Goal: Task Accomplishment & Management: Use online tool/utility

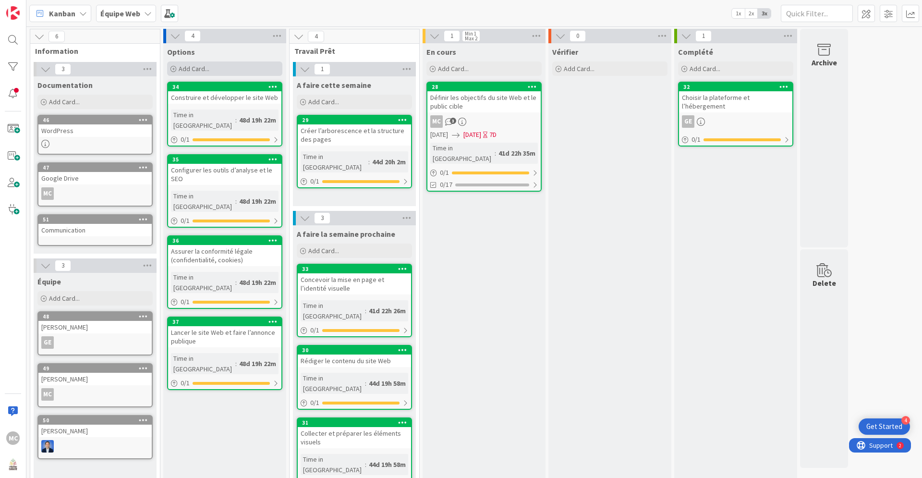
click at [177, 66] on div "Add Card..." at bounding box center [224, 68] width 115 height 14
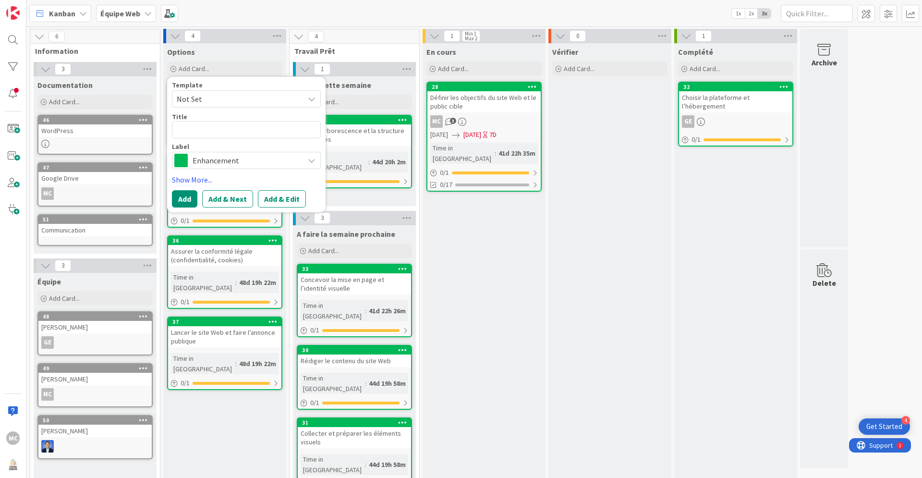
type textarea "x"
type textarea "C"
type textarea "x"
type textarea "Co"
type textarea "x"
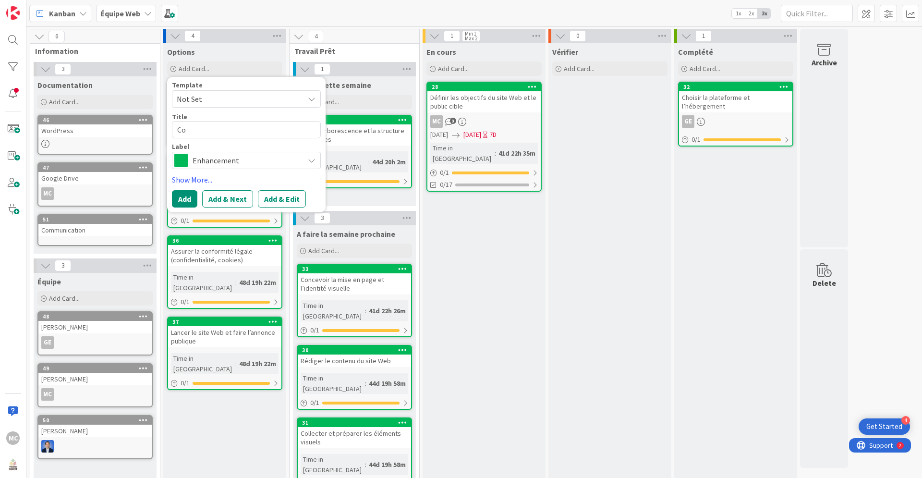
type textarea "Com"
type textarea "x"
type textarea "Comm"
type textarea "x"
type textarea "Commu"
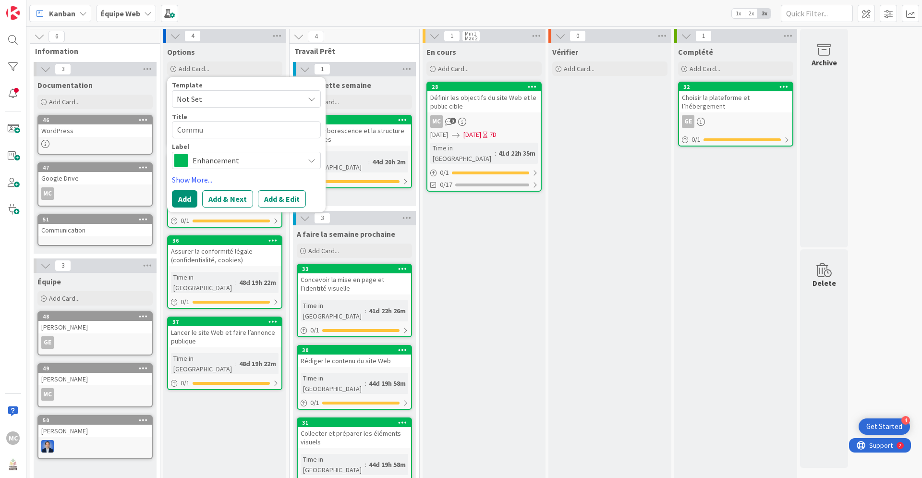
type textarea "x"
type textarea "Commun"
type textarea "x"
type textarea "Communi"
type textarea "x"
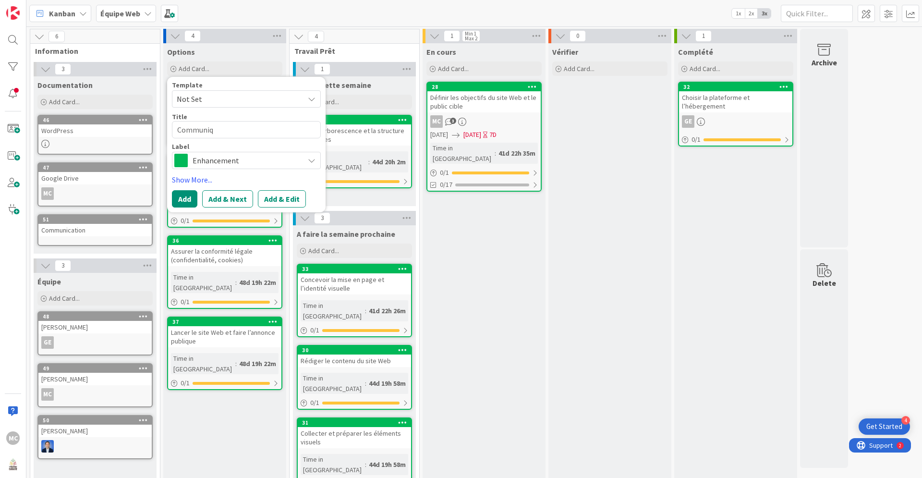
type textarea "Communiqu"
type textarea "x"
type textarea "Communiqué"
type textarea "x"
type textarea "Communiqué"
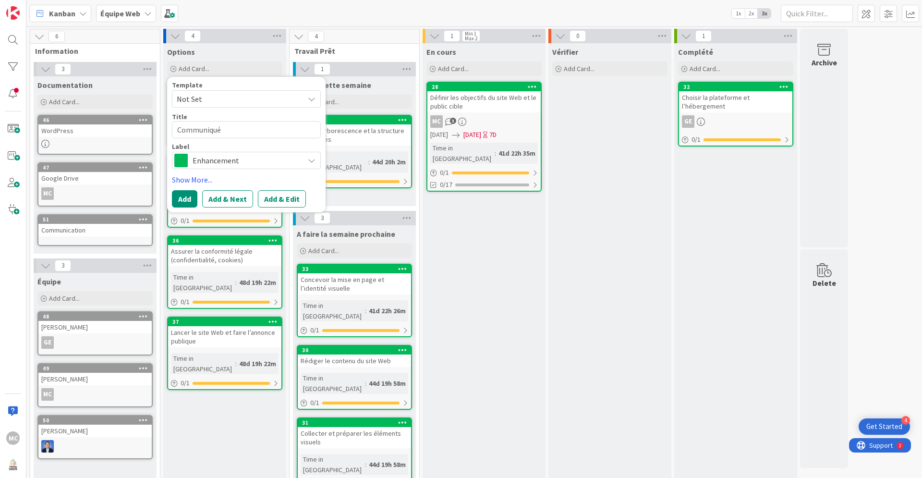
type textarea "x"
type textarea "Communiqué d"
type textarea "x"
type textarea "Communiqué de"
type textarea "x"
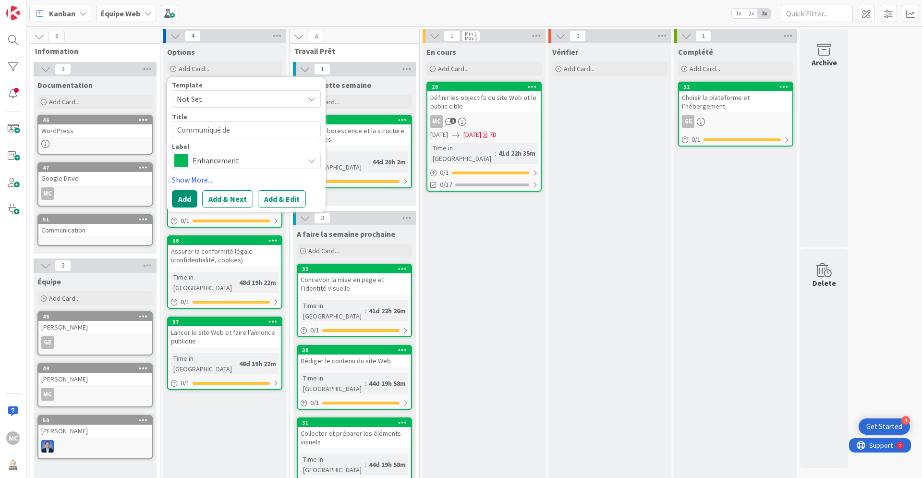
type textarea "Communiqué de"
type textarea "x"
type textarea "Communiqué de p"
type textarea "x"
type textarea "Communiqué de pr"
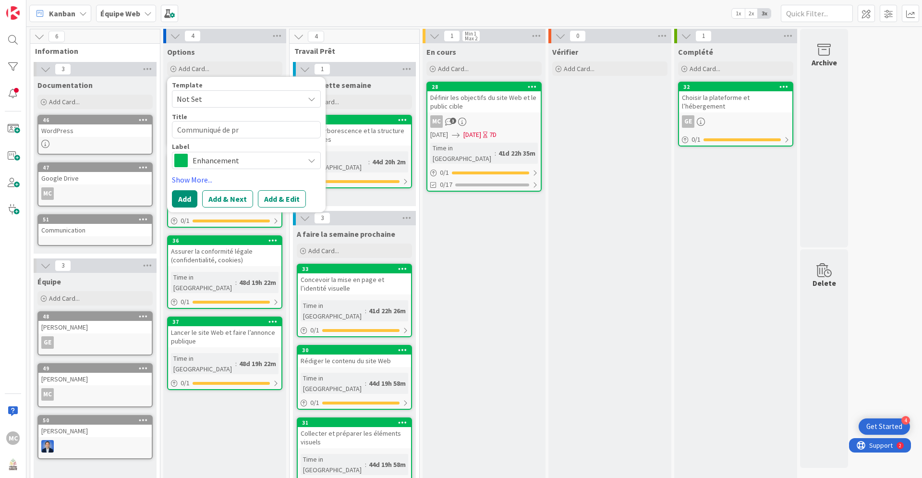
type textarea "x"
type textarea "Communiqué de pre"
type textarea "x"
type textarea "Communiqué de pres"
type textarea "x"
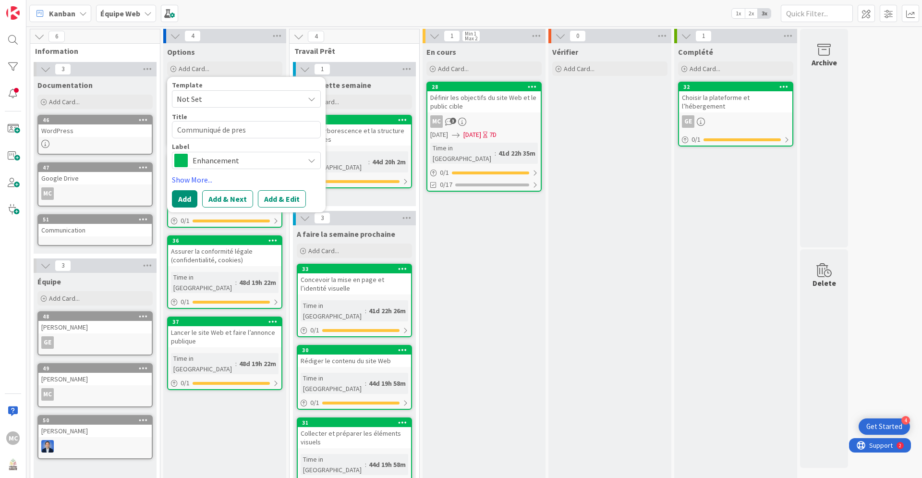
type textarea "Communiqué de press"
type textarea "x"
type textarea "Communiqué de presse"
type textarea "x"
type textarea "Communiqué de presse"
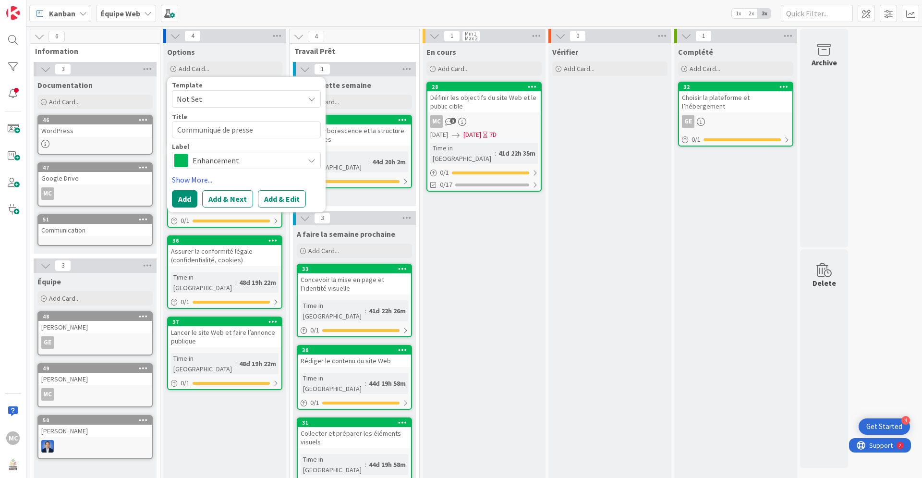
type textarea "x"
type textarea "Communiqué de presse -"
type textarea "x"
type textarea "Communiqué de presse -"
type textarea "x"
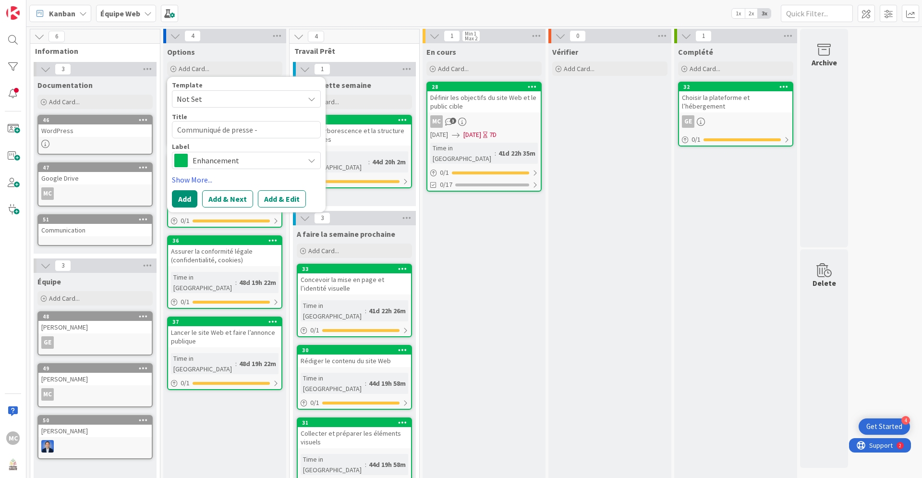
type textarea "Communiqué de presse - l"
type textarea "x"
type textarea "Communiqué de presse - la"
type textarea "x"
type textarea "Communiqué de presse - lan"
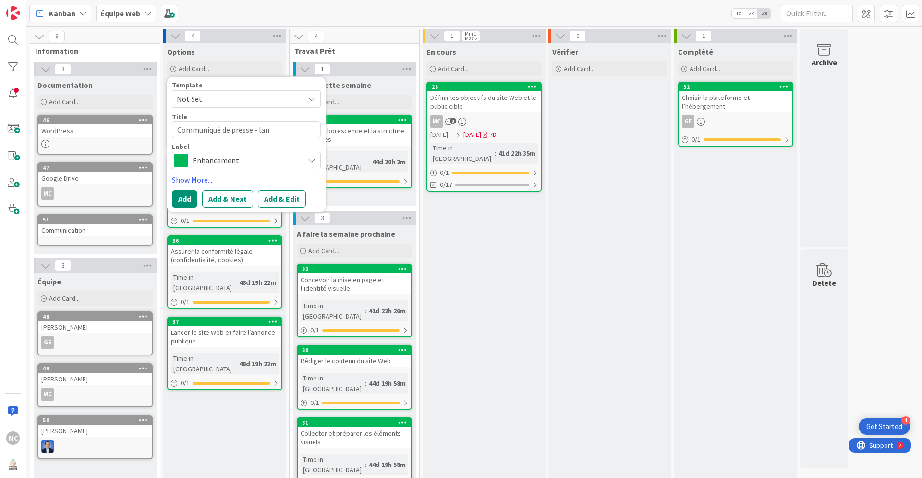
type textarea "x"
type textarea "Communiqué de presse - lanc"
type textarea "x"
type textarea "Communiqué de presse - [PERSON_NAME]"
type textarea "x"
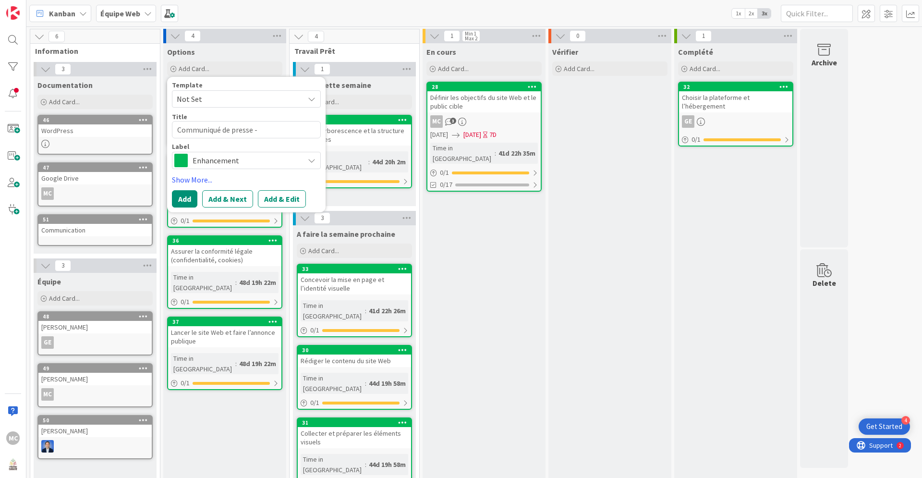
type textarea "Communiqué de presse - lancem"
type textarea "x"
type textarea "Communiqué de presse - lanceme"
type textarea "x"
type textarea "Communiqué de presse - lancemen"
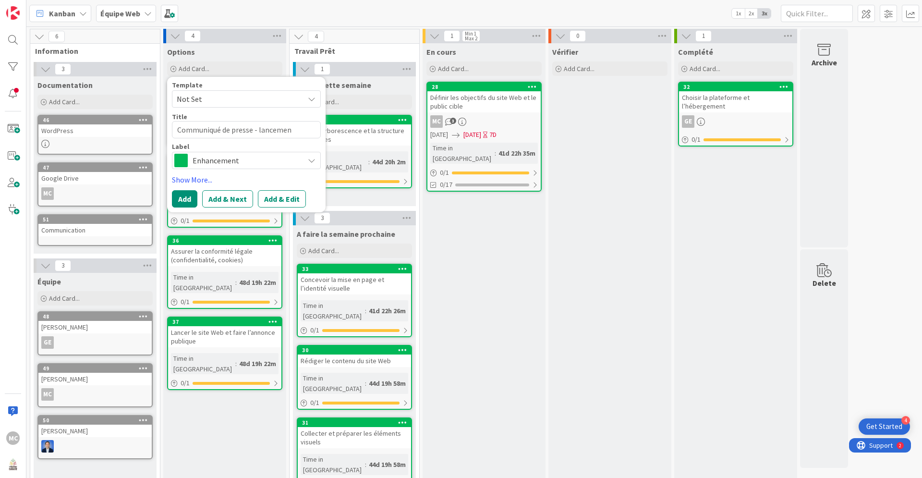
type textarea "x"
type textarea "Communiqué de presse - lancement"
type textarea "x"
type textarea "Communiqué de presse - lancement"
type textarea "x"
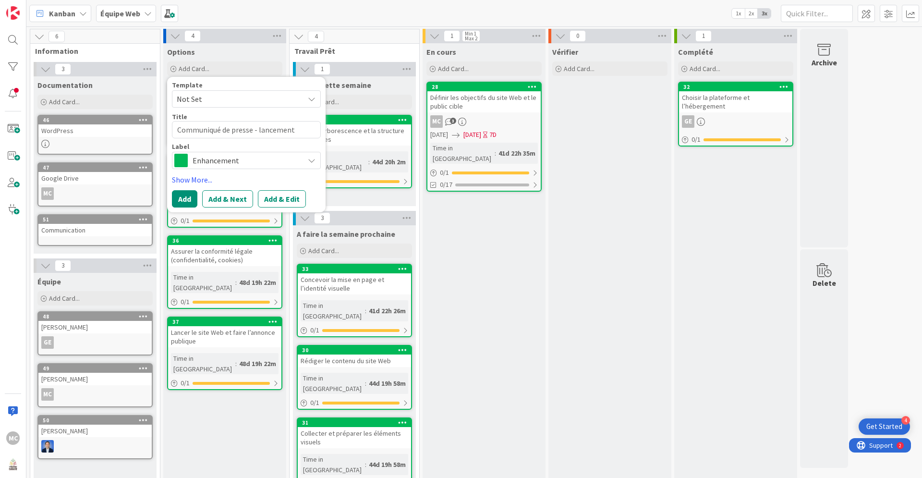
type textarea "Communiqué de presse - lancement d"
type textarea "x"
type textarea "Communiqué de presse - lancement de"
type textarea "x"
type textarea "Communiqué de presse - lancement de"
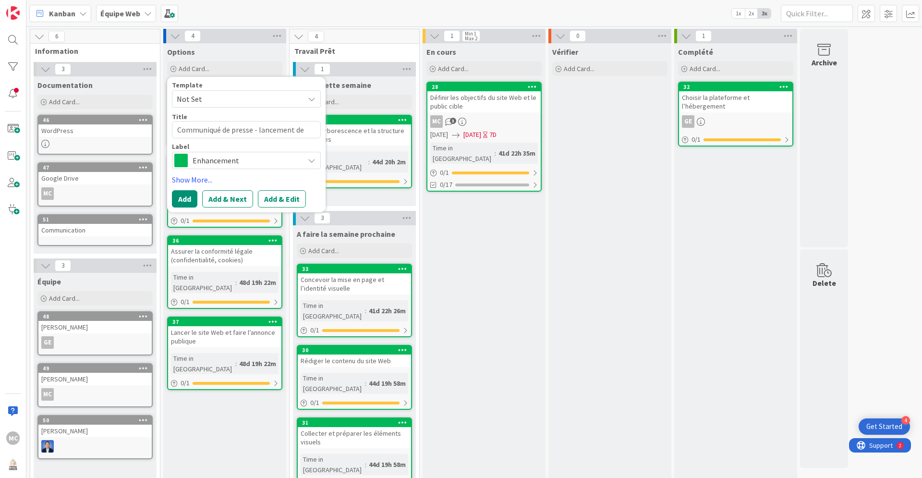
type textarea "x"
type textarea "Communiqué de presse - lancement de p"
type textarea "x"
type textarea "Communiqué de presse - lancement de pr"
type textarea "x"
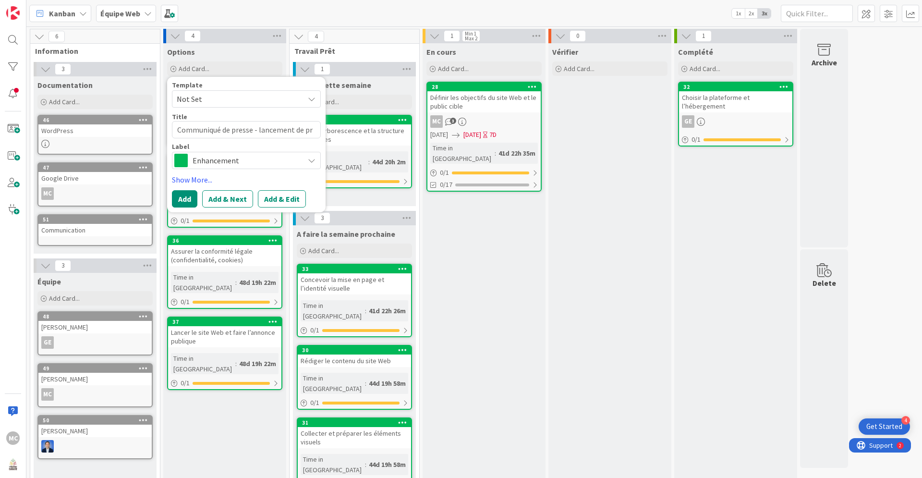
type textarea "Communiqué de presse - lancement de pre"
type textarea "x"
type textarea "Communiqué de presse - lancement de pres"
type textarea "x"
type textarea "Communiqué de presse - lancement de press"
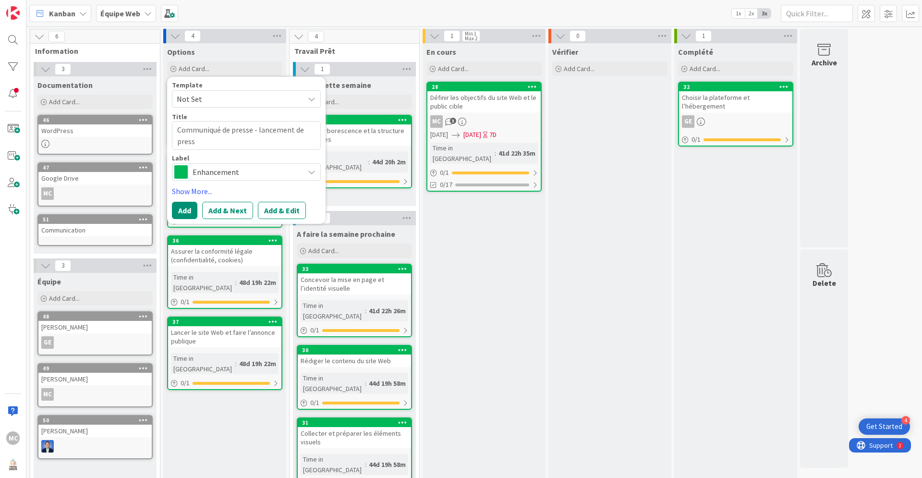
type textarea "x"
type textarea "Communiqué de presse - lancement de presse"
click at [187, 208] on button "Add" at bounding box center [184, 210] width 25 height 17
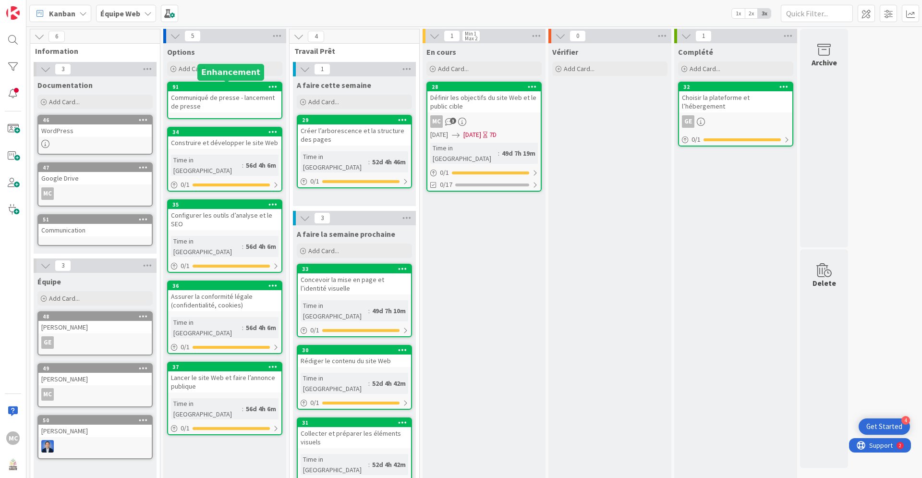
click at [244, 87] on div "91" at bounding box center [226, 87] width 109 height 7
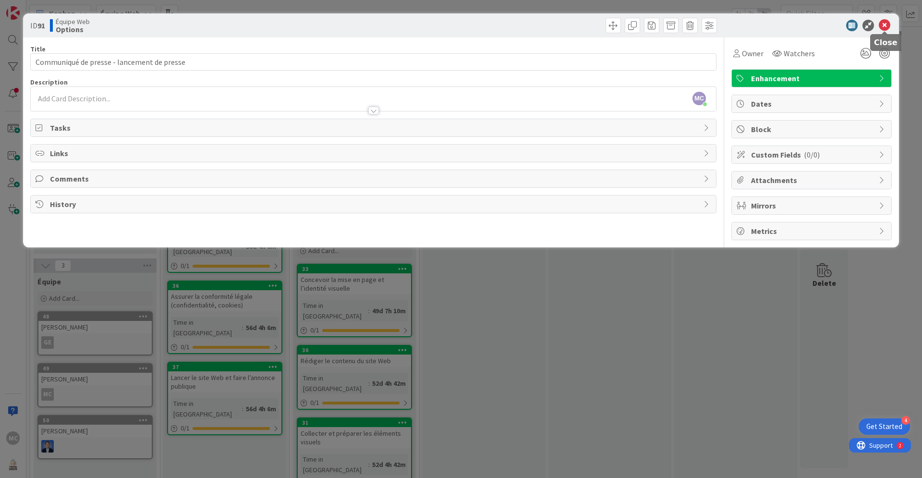
click at [885, 24] on icon at bounding box center [885, 26] width 12 height 12
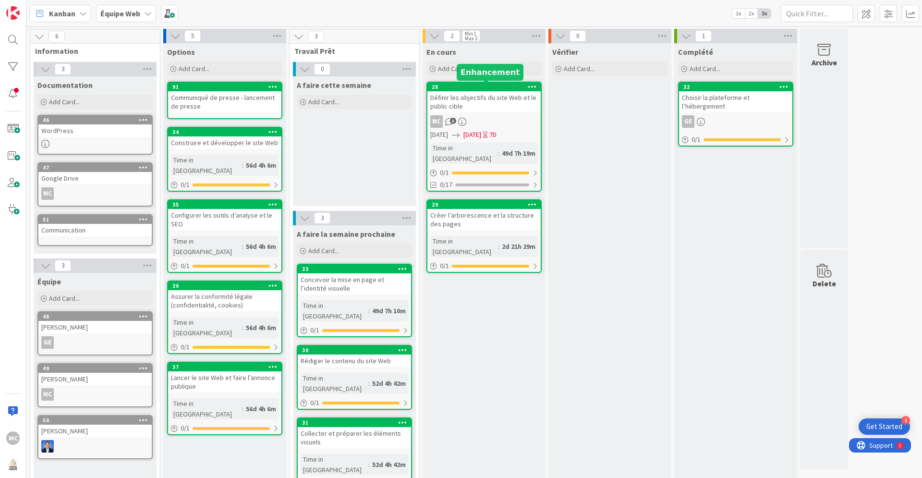
click at [472, 85] on div "28" at bounding box center [486, 87] width 109 height 7
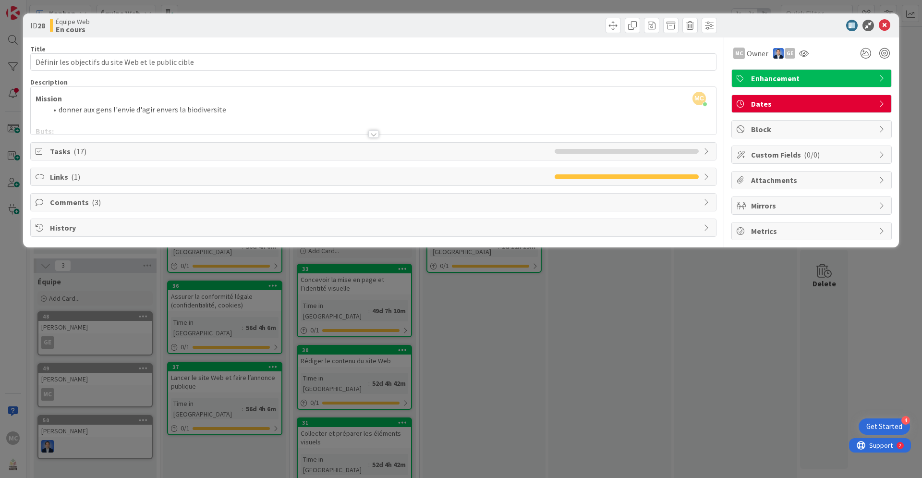
click at [368, 157] on div "Tasks ( 17 )" at bounding box center [373, 151] width 685 height 17
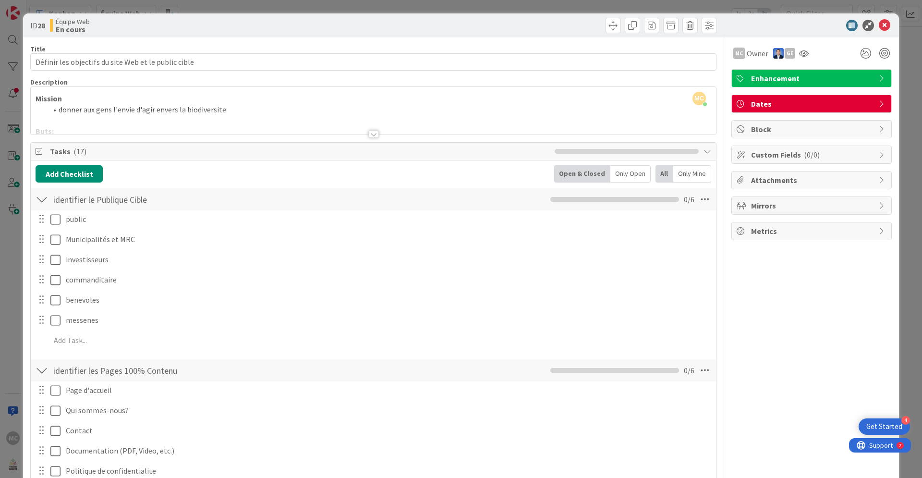
click at [375, 133] on div at bounding box center [373, 134] width 11 height 8
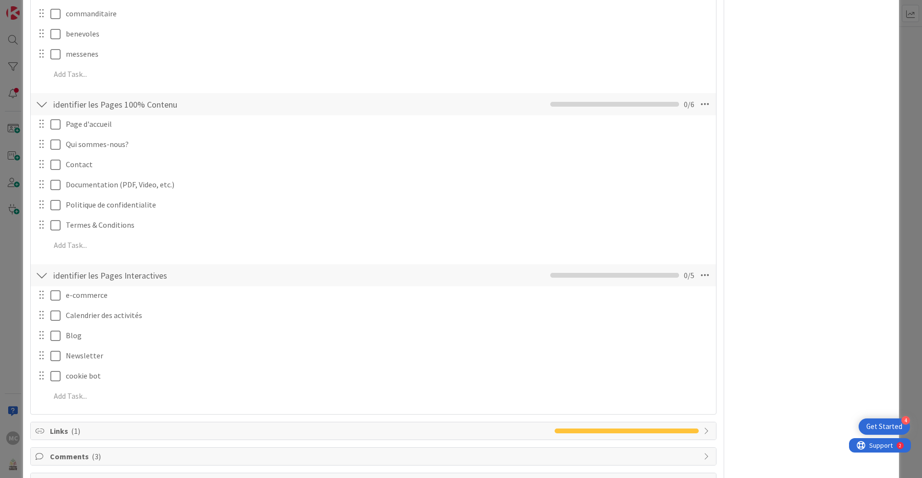
scroll to position [776, 0]
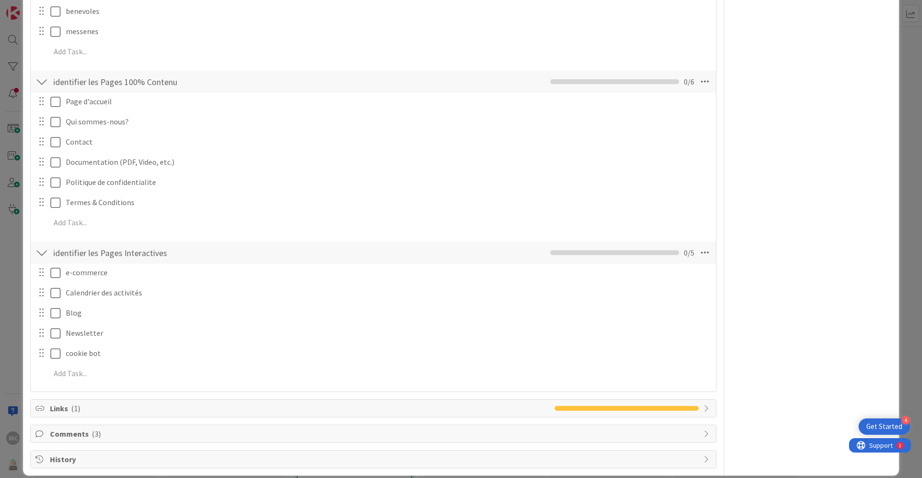
click at [83, 402] on span "Links ( 1 )" at bounding box center [300, 408] width 500 height 12
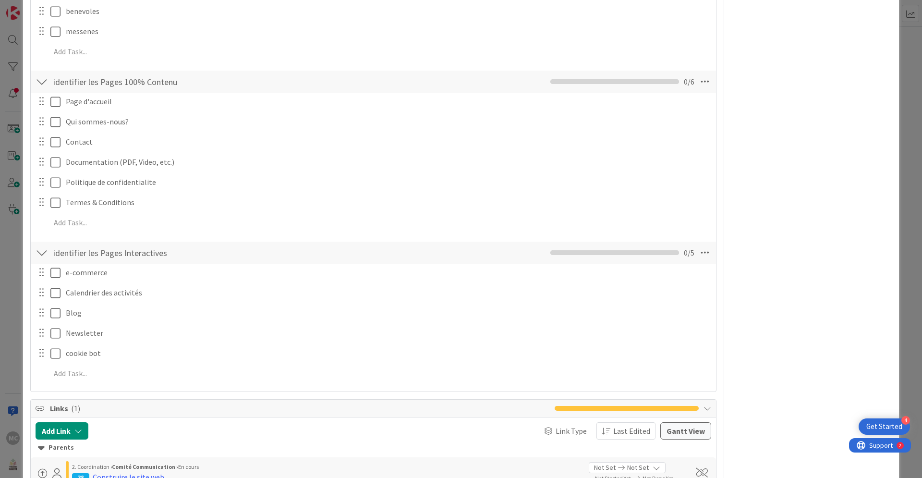
scroll to position [855, 0]
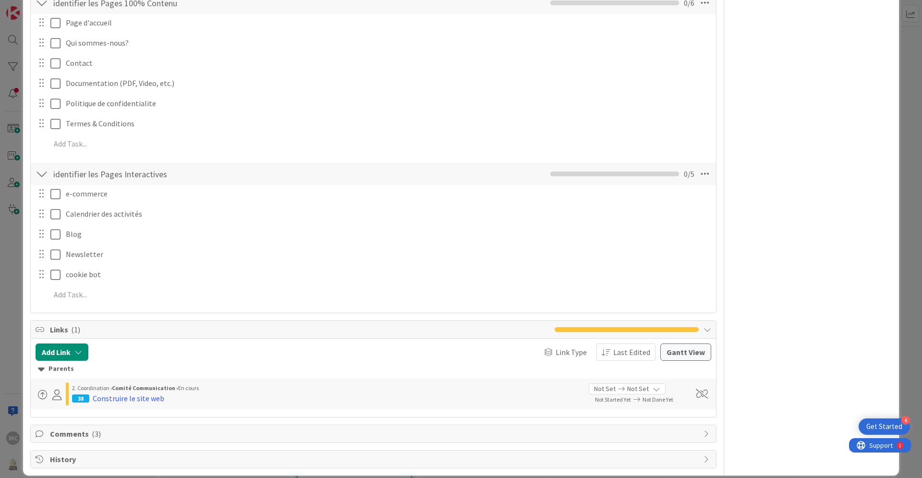
click at [109, 428] on span "Comments ( 3 )" at bounding box center [374, 434] width 649 height 12
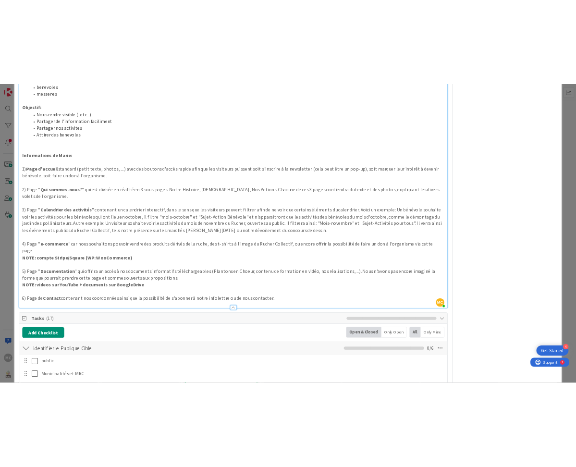
scroll to position [0, 0]
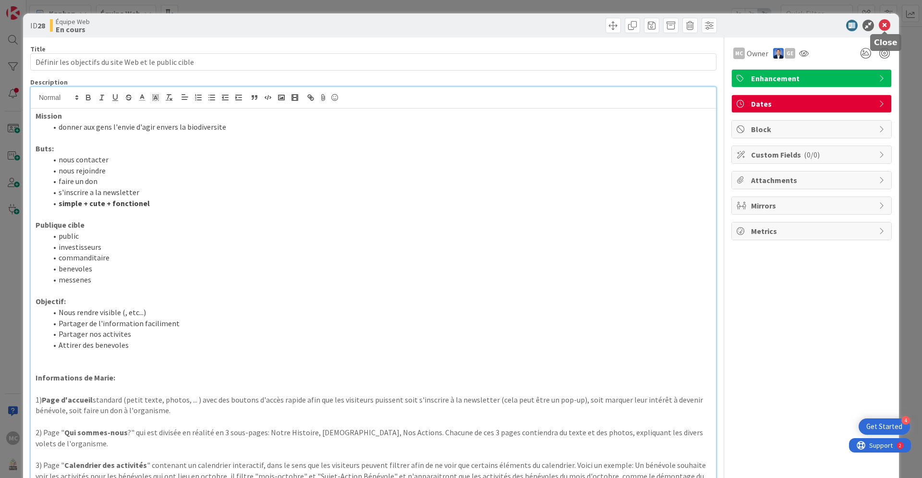
click at [886, 26] on icon at bounding box center [885, 26] width 12 height 12
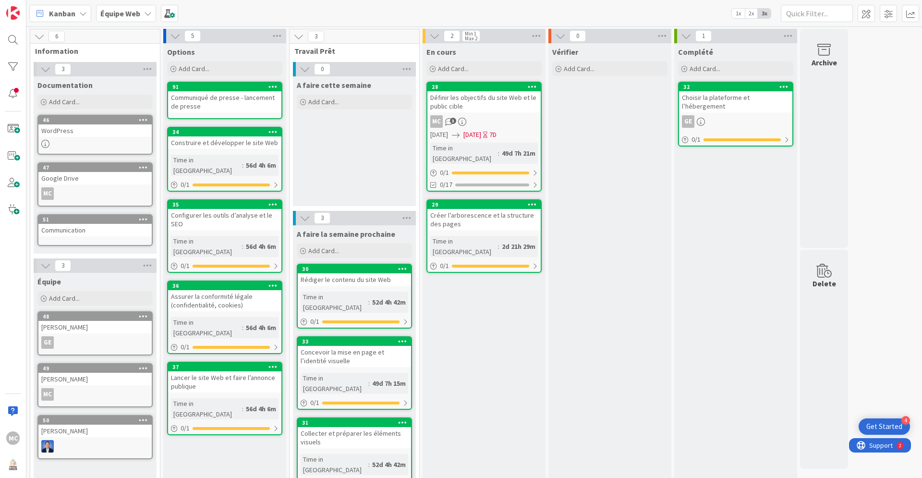
click at [306, 66] on icon at bounding box center [305, 69] width 11 height 11
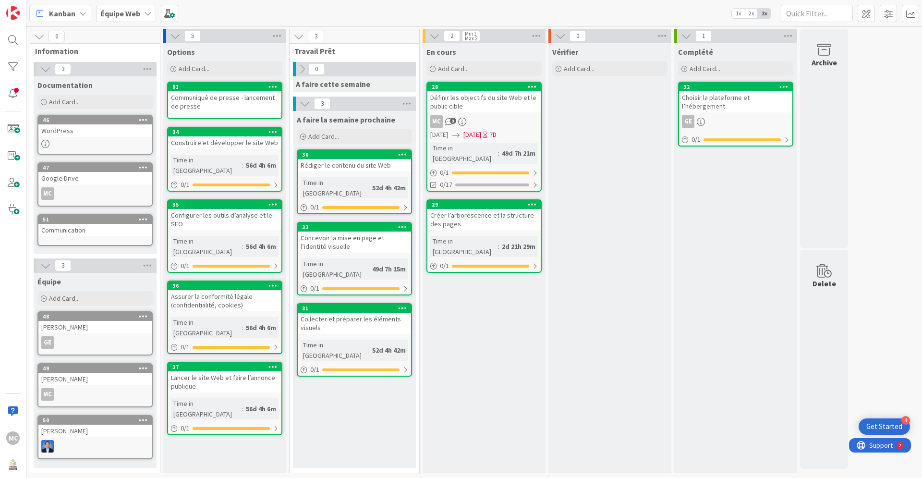
click at [479, 303] on div "En cours Add Card... 28 Définir les objectifs du site Web et le public cible MC…" at bounding box center [484, 258] width 123 height 430
click at [436, 65] on div "Add Card..." at bounding box center [483, 68] width 115 height 14
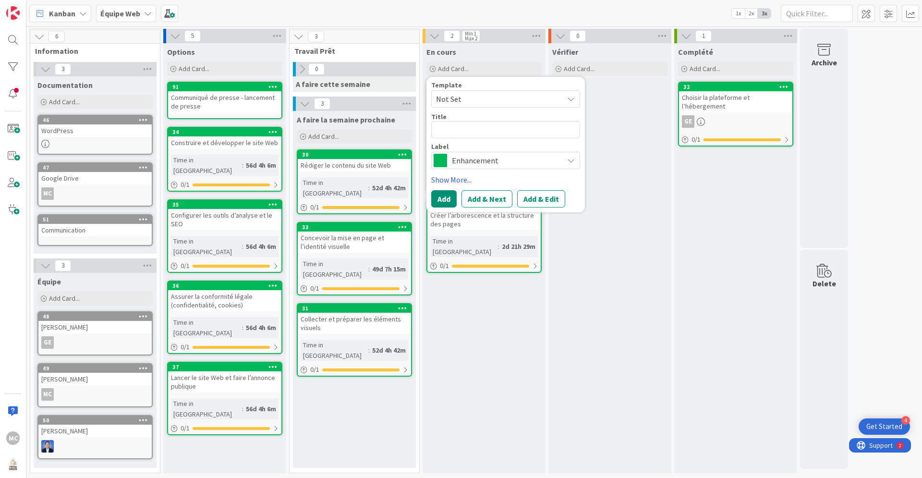
type textarea "x"
type textarea "D"
type textarea "x"
type textarea "Do"
type textarea "x"
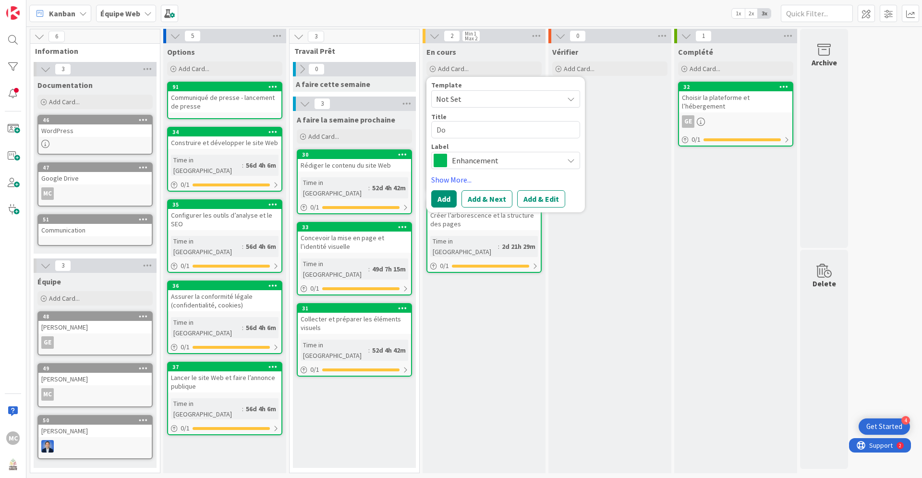
type textarea "Dos"
type textarea "x"
type textarea "[PERSON_NAME]"
type textarea "x"
type textarea "[PERSON_NAME]"
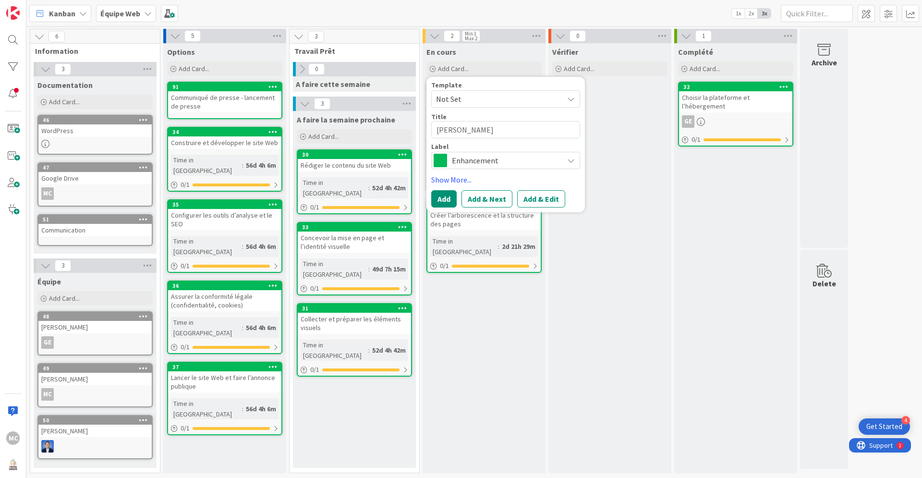
type textarea "x"
type textarea "Dossier"
type textarea "x"
type textarea "Dossier"
type textarea "x"
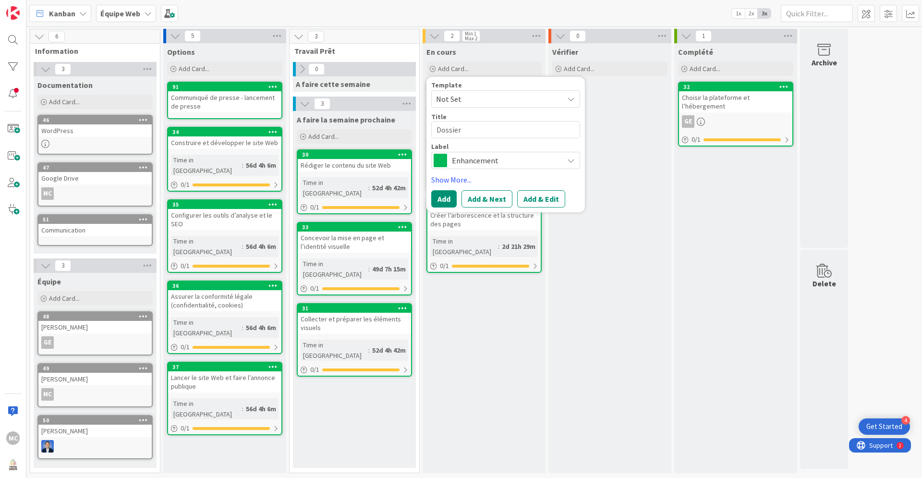
type textarea "Dossier W"
type textarea "x"
type textarea "Dossier WE"
type textarea "x"
type textarea "Dossier WEB"
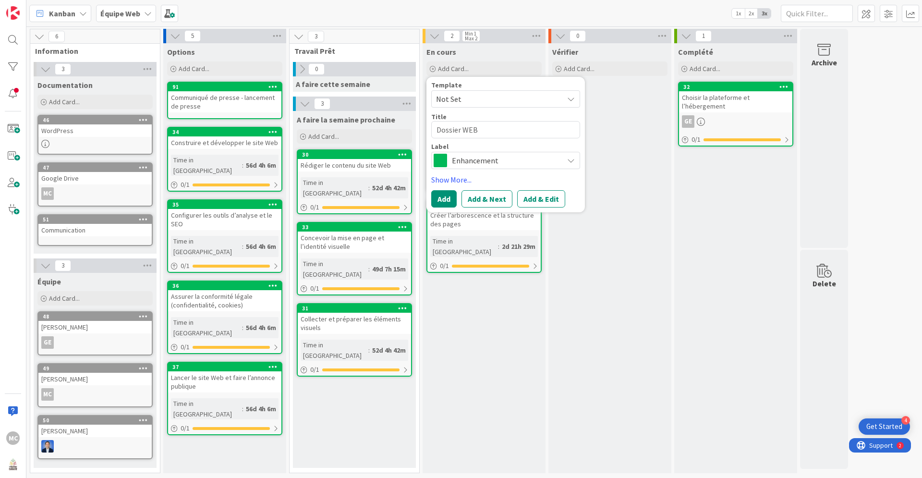
type textarea "x"
type textarea "Dossier WEB"
type textarea "x"
type textarea "Dossier WEB -"
type textarea "x"
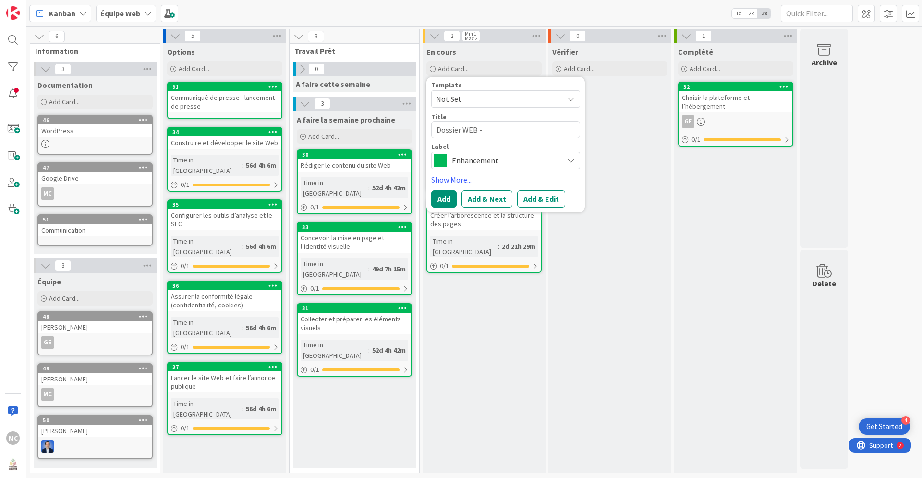
type textarea "Dossier WEB -"
type textarea "x"
type textarea "Dossier WEB - D"
type textarea "x"
type textarea "Dossier WEB - DR"
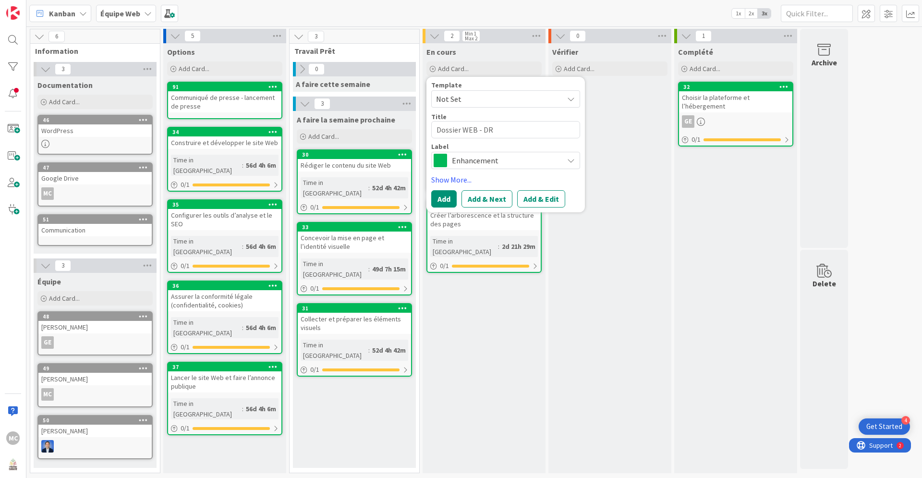
type textarea "x"
type textarea "Dossier WEB - DRI"
type textarea "x"
type textarea "Dossier WEB - DR"
type textarea "x"
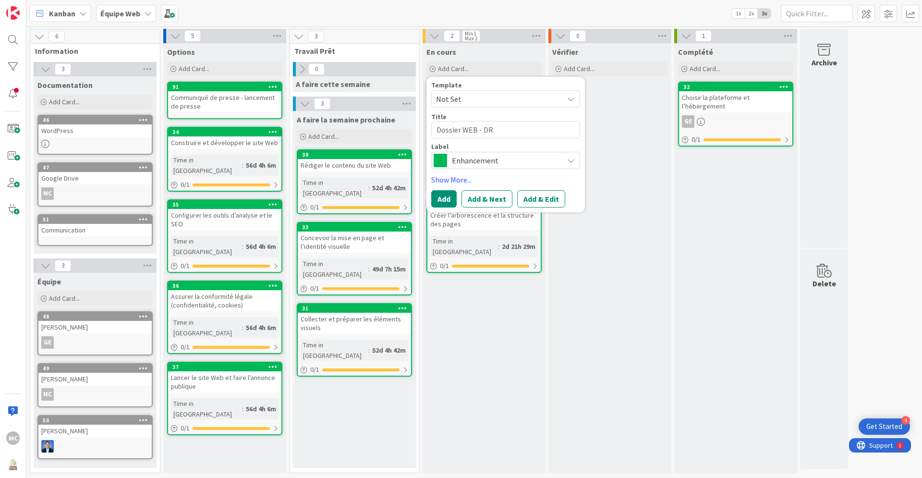
type textarea "Dossier WEB - D"
type textarea "x"
type textarea "Dossier WEB - Dr"
type textarea "x"
type textarea "Dossier WEB - Dri"
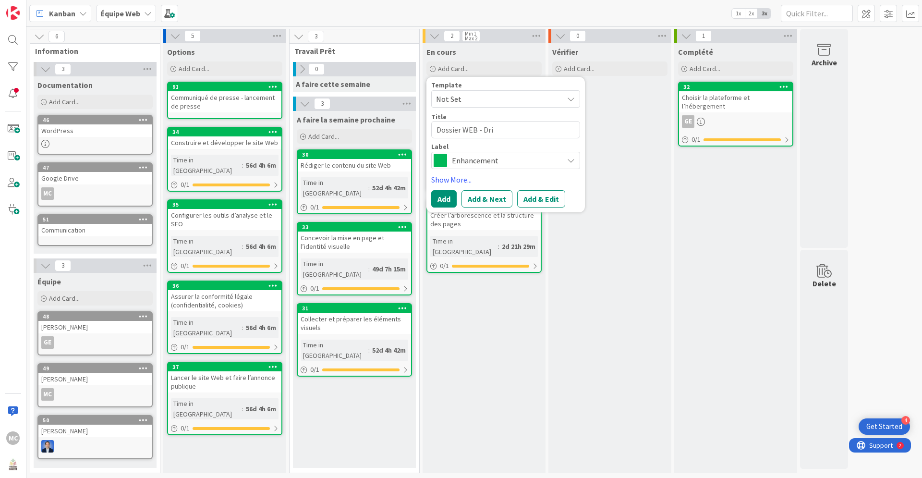
type textarea "x"
type textarea "Dossier WEB - Driv"
type textarea "x"
type textarea "Dossier WEB - Drive"
click at [450, 199] on button "Add" at bounding box center [443, 198] width 25 height 17
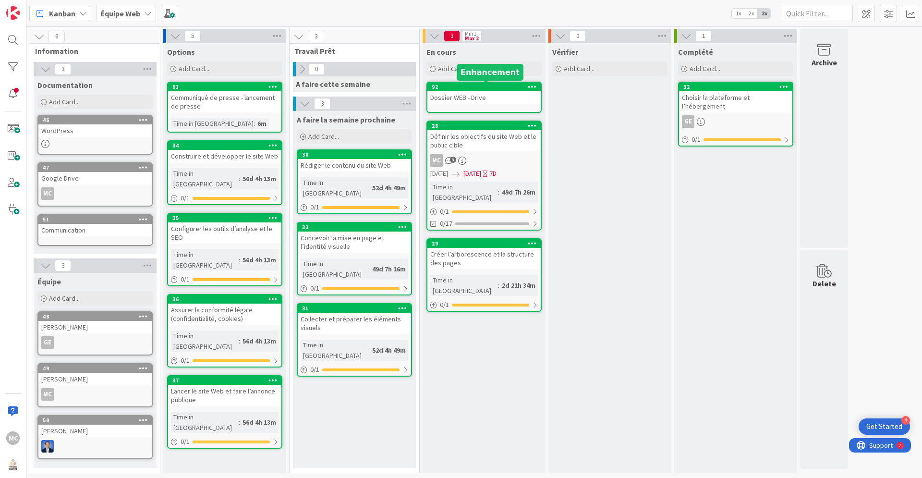
click at [481, 86] on div "92" at bounding box center [486, 87] width 109 height 7
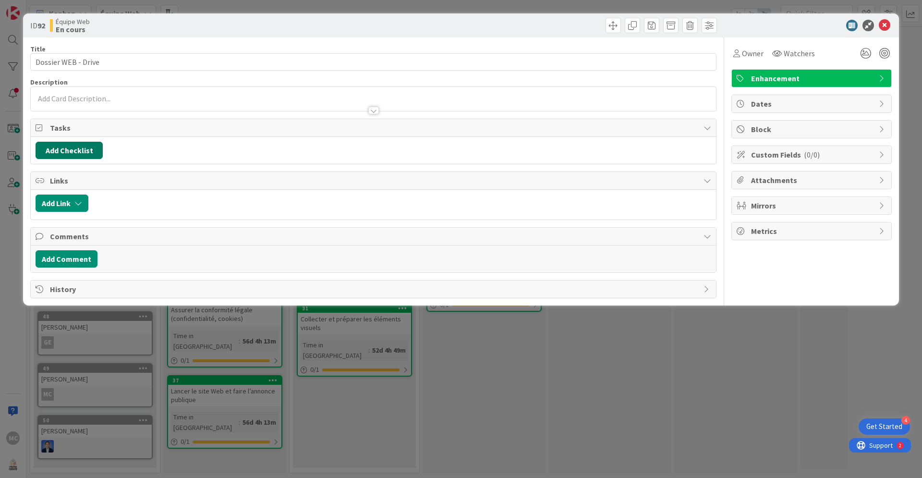
click at [61, 149] on button "Add Checklist" at bounding box center [69, 150] width 67 height 17
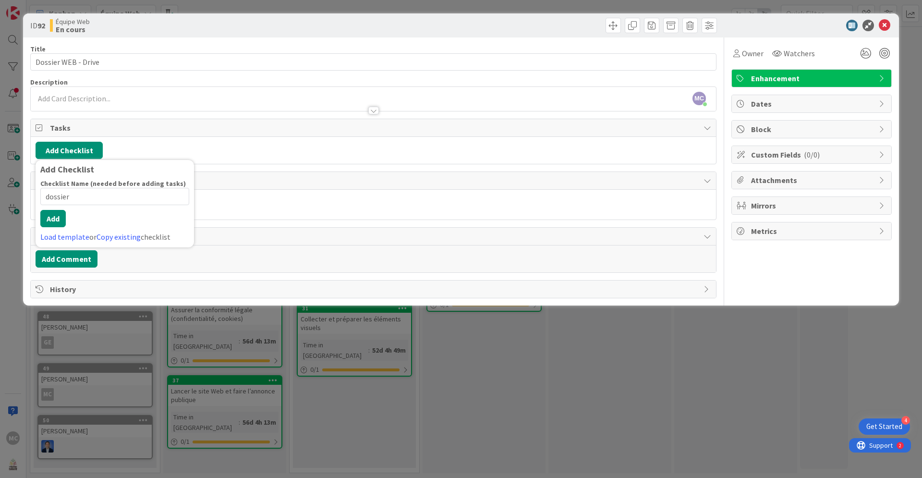
type input "dossiers"
click at [53, 220] on button "Add" at bounding box center [52, 218] width 25 height 17
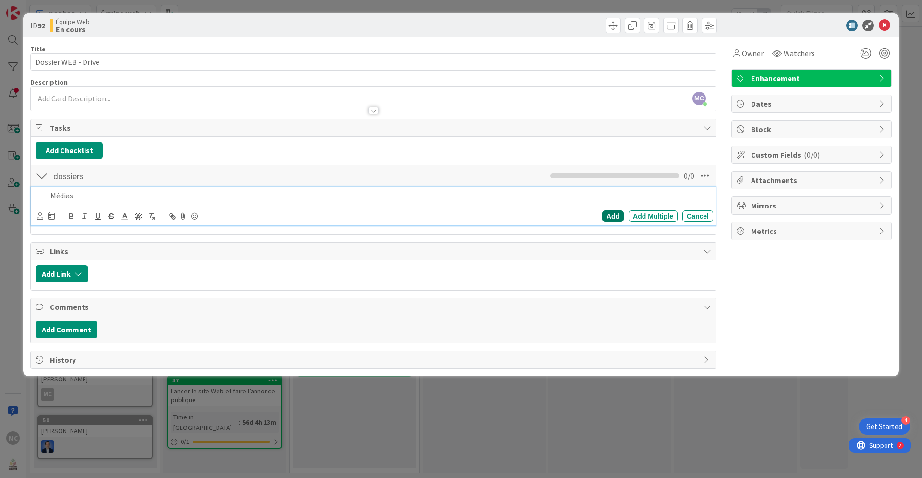
click at [613, 212] on div "Add" at bounding box center [613, 216] width 22 height 12
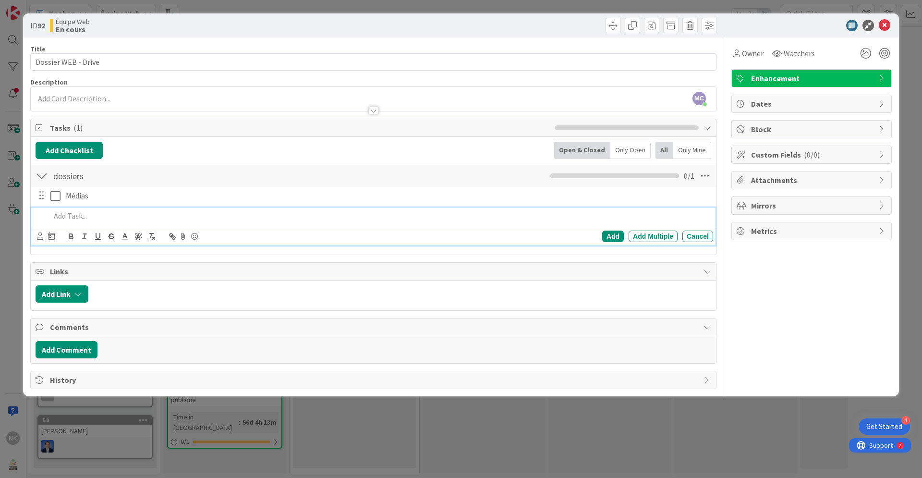
click at [56, 215] on p at bounding box center [379, 215] width 659 height 11
click at [611, 239] on div "Add" at bounding box center [613, 237] width 22 height 12
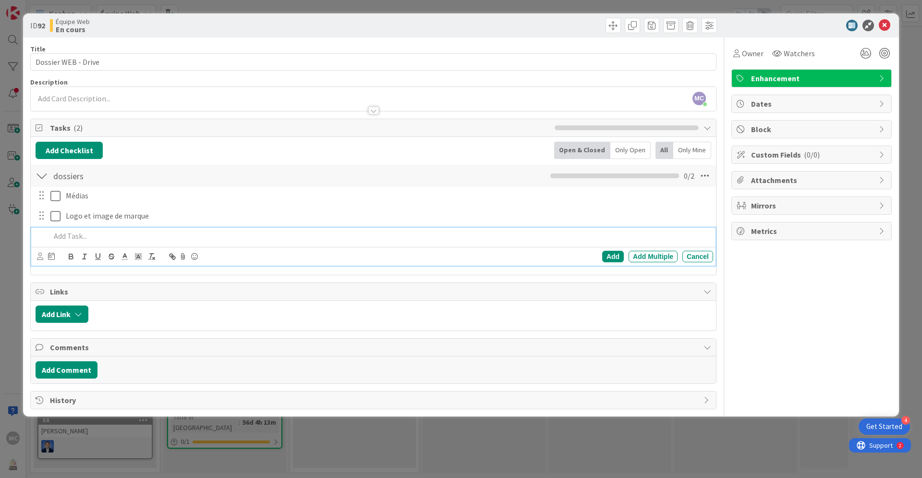
click at [74, 233] on p at bounding box center [379, 236] width 659 height 11
click at [51, 238] on p "Pages - Doc" at bounding box center [379, 236] width 659 height 11
click at [615, 255] on div "Add" at bounding box center [613, 257] width 22 height 12
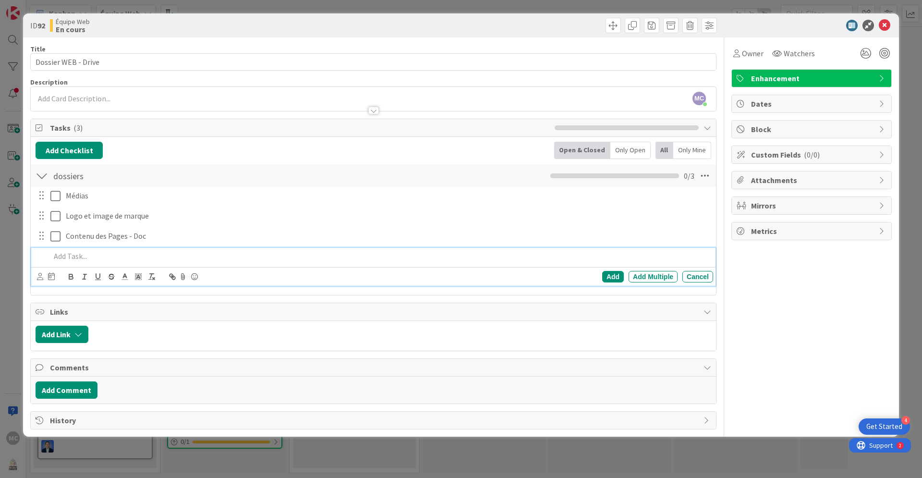
click at [68, 258] on p at bounding box center [379, 256] width 659 height 11
click at [612, 275] on div "Add" at bounding box center [613, 277] width 22 height 12
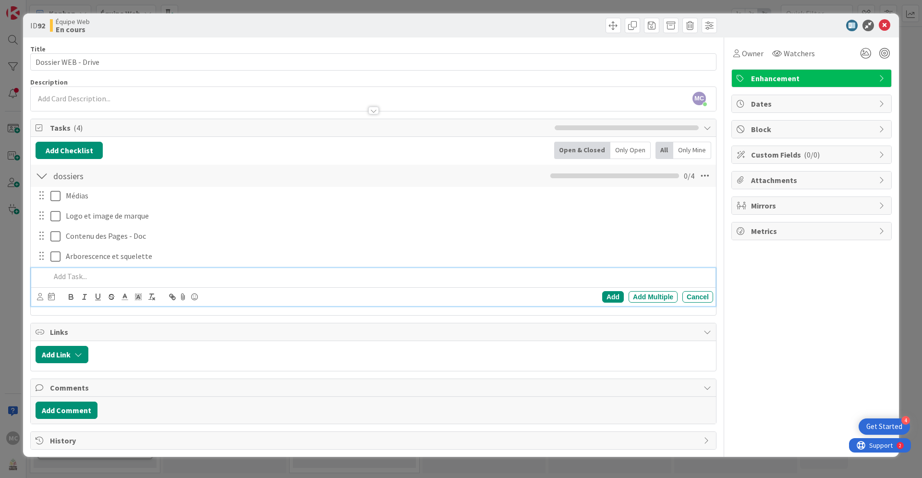
click at [75, 273] on p at bounding box center [379, 276] width 659 height 11
click at [85, 276] on p "Formation (Blog, contenu, ...)" at bounding box center [379, 276] width 659 height 11
click at [610, 295] on div "Add" at bounding box center [613, 297] width 22 height 12
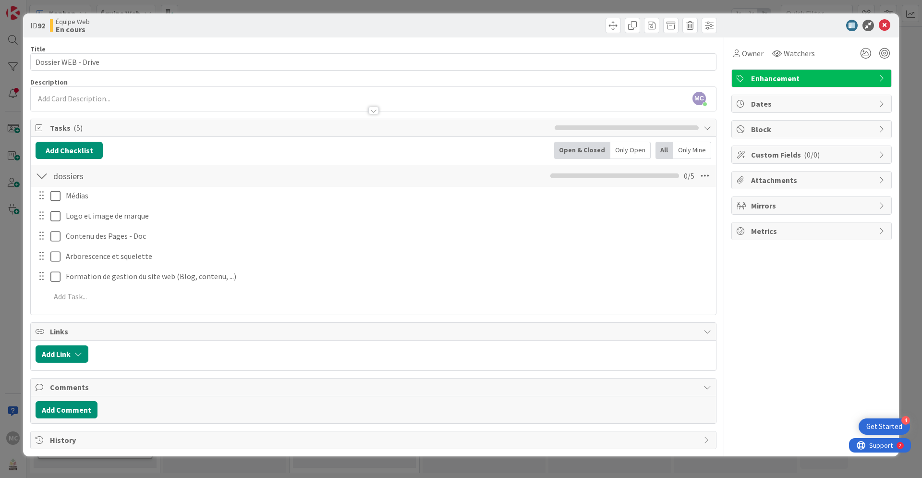
click at [45, 196] on div at bounding box center [41, 195] width 12 height 14
click at [883, 25] on icon at bounding box center [885, 26] width 12 height 12
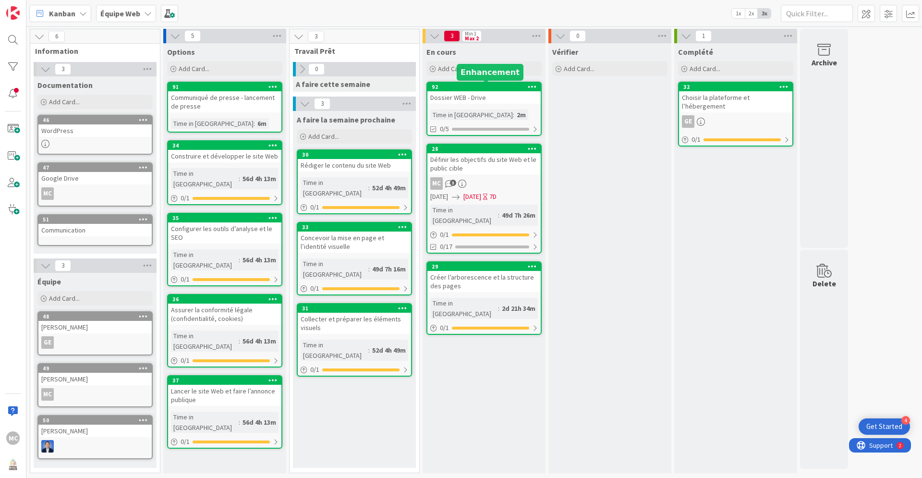
click at [494, 89] on div "92" at bounding box center [486, 87] width 109 height 7
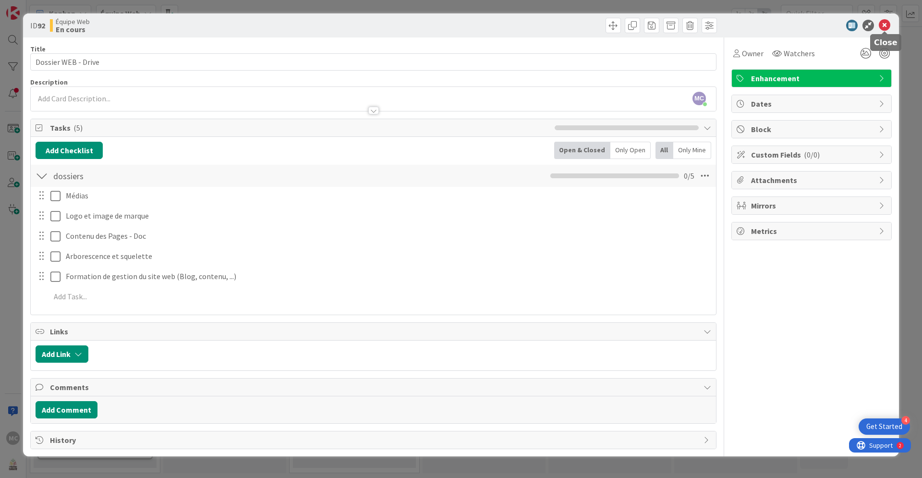
click at [883, 29] on icon at bounding box center [885, 26] width 12 height 12
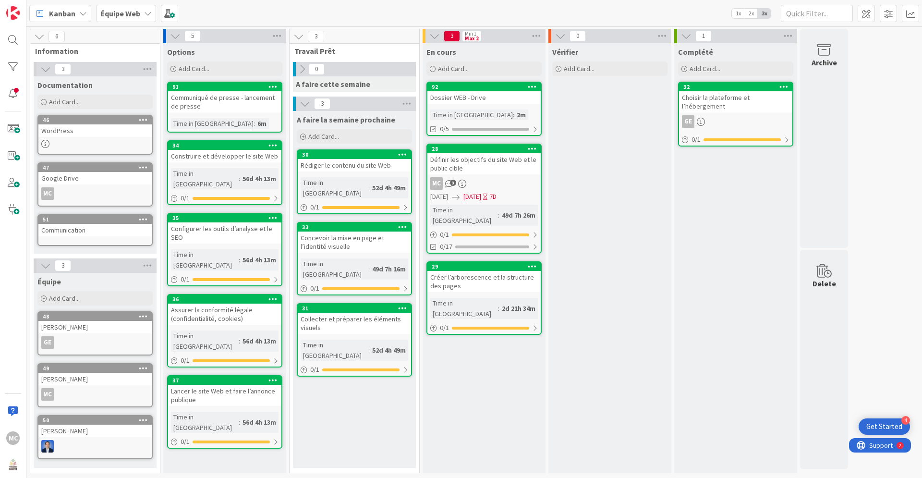
click at [452, 36] on span "3" at bounding box center [452, 36] width 16 height 12
click at [502, 88] on div "92" at bounding box center [486, 87] width 109 height 7
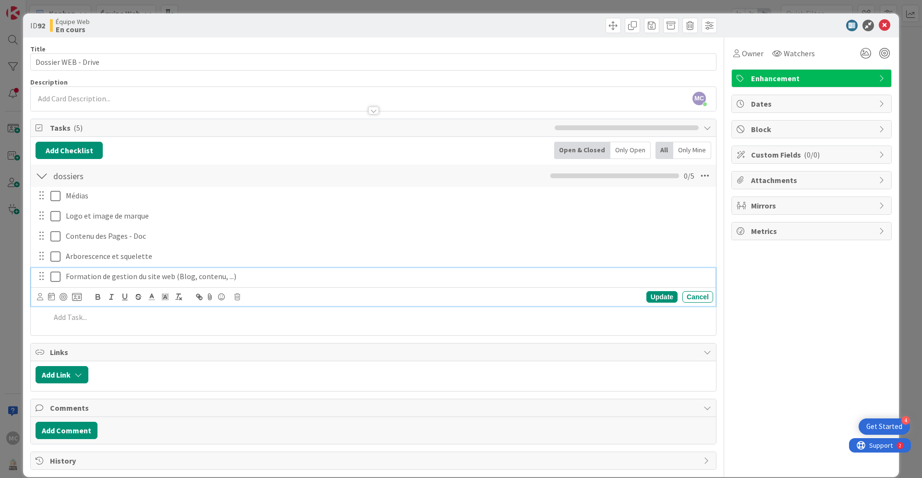
click at [219, 276] on p "Formation de gestion du site web (Blog, contenu, ...)" at bounding box center [388, 276] width 644 height 11
click at [244, 277] on p "Formation de gestion du site web (Blog, contenu, ...)" at bounding box center [388, 276] width 644 height 11
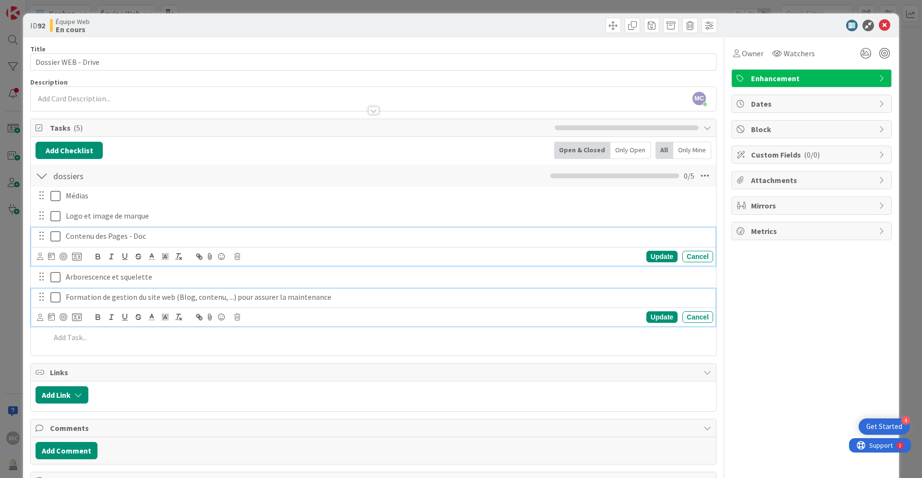
click at [397, 232] on p "Contenu des Pages - Doc" at bounding box center [388, 236] width 644 height 11
click at [395, 292] on p "Formation de gestion du site web (Blog, contenu, ...) pour assurer la maintenan…" at bounding box center [388, 297] width 644 height 11
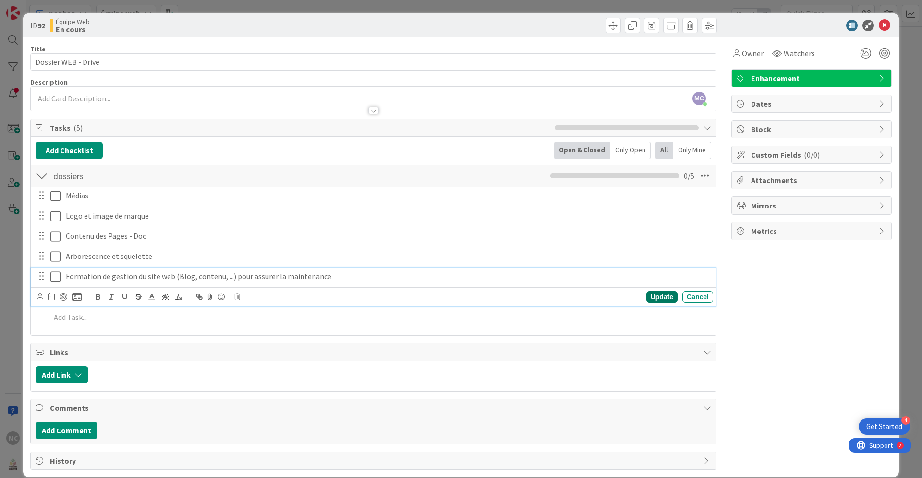
click at [662, 296] on div "Update" at bounding box center [661, 297] width 31 height 12
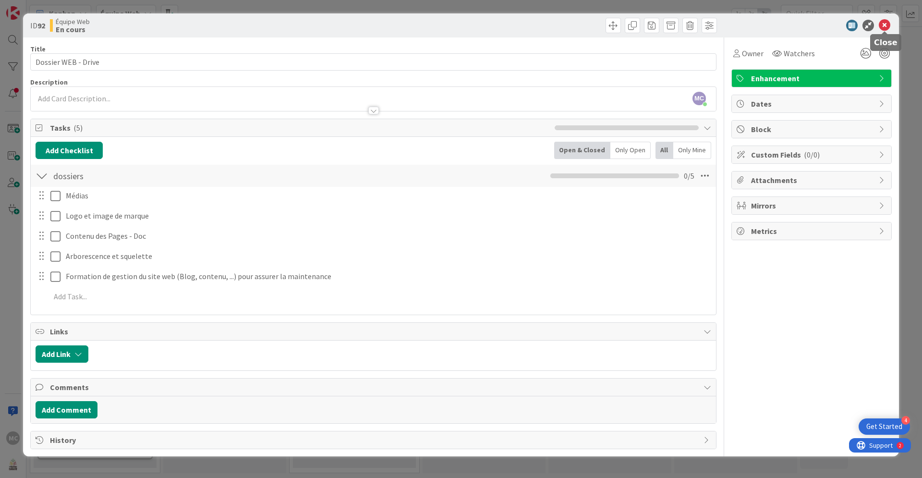
click at [887, 26] on icon at bounding box center [885, 26] width 12 height 12
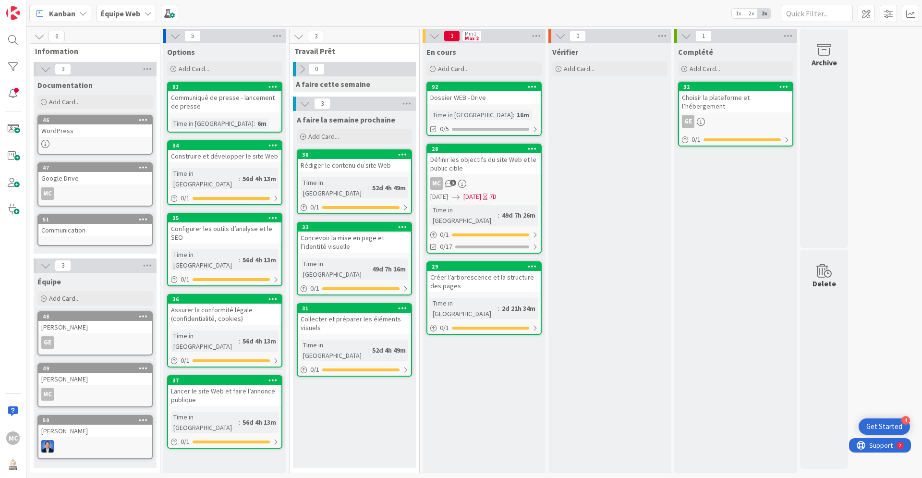
click at [98, 192] on div "MC" at bounding box center [94, 193] width 113 height 12
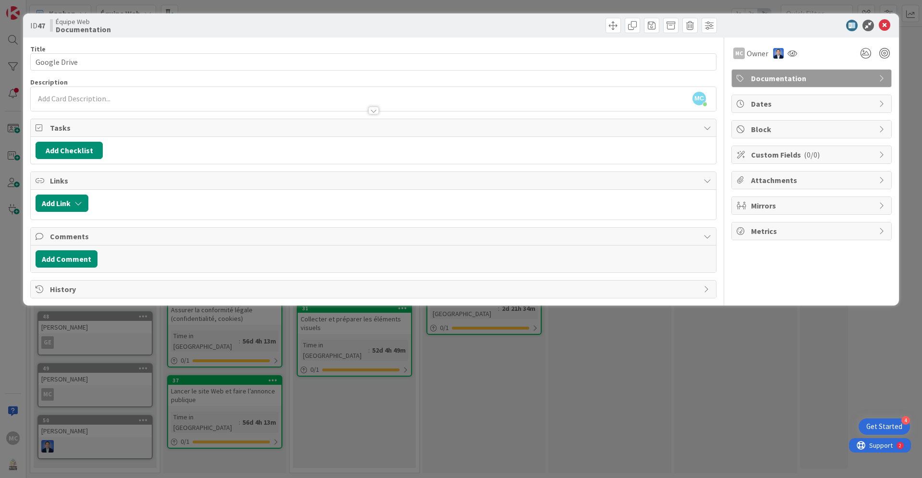
click at [96, 97] on div at bounding box center [373, 101] width 685 height 20
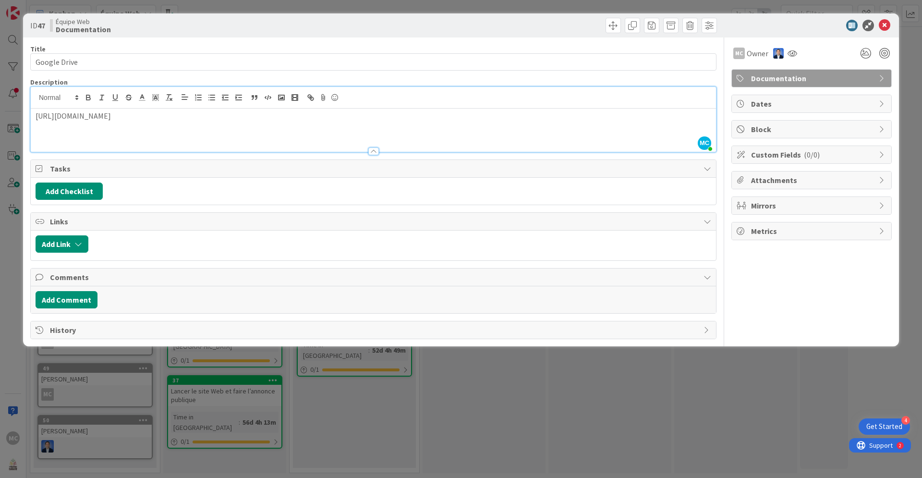
click at [823, 32] on div "ID 47 Équipe Web Documentation" at bounding box center [461, 25] width 876 height 24
click at [887, 27] on icon at bounding box center [885, 26] width 12 height 12
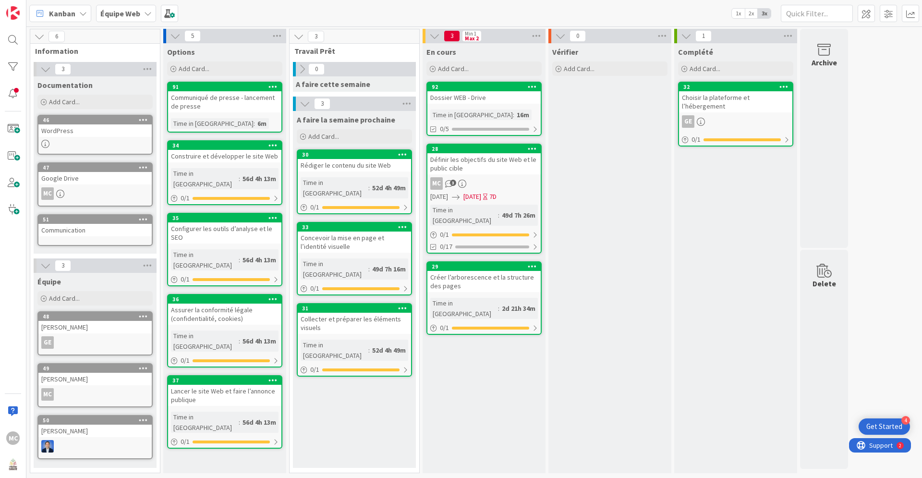
click at [97, 185] on link "47 Google Drive MC" at bounding box center [94, 184] width 115 height 44
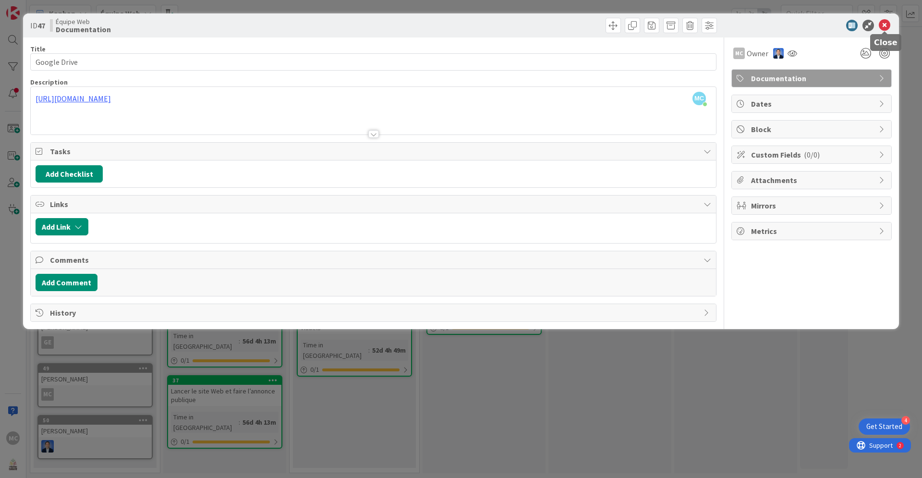
click at [886, 24] on icon at bounding box center [885, 26] width 12 height 12
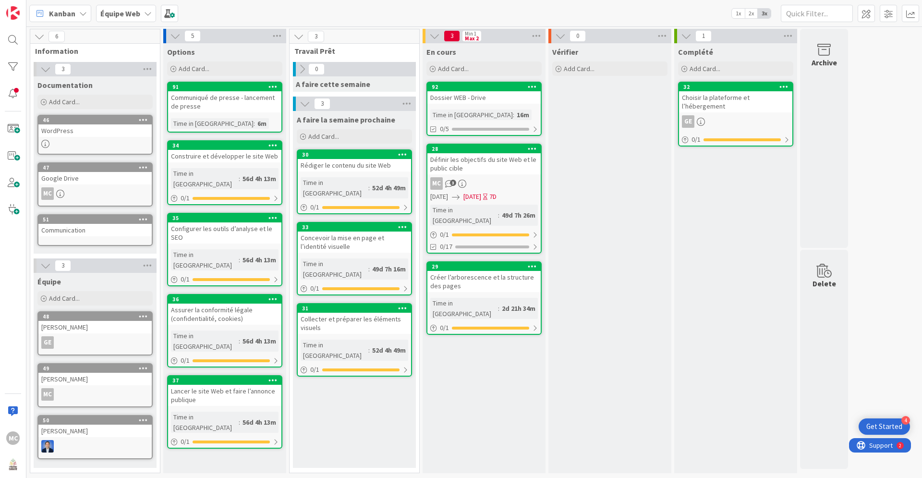
click at [490, 262] on div "29" at bounding box center [483, 266] width 113 height 9
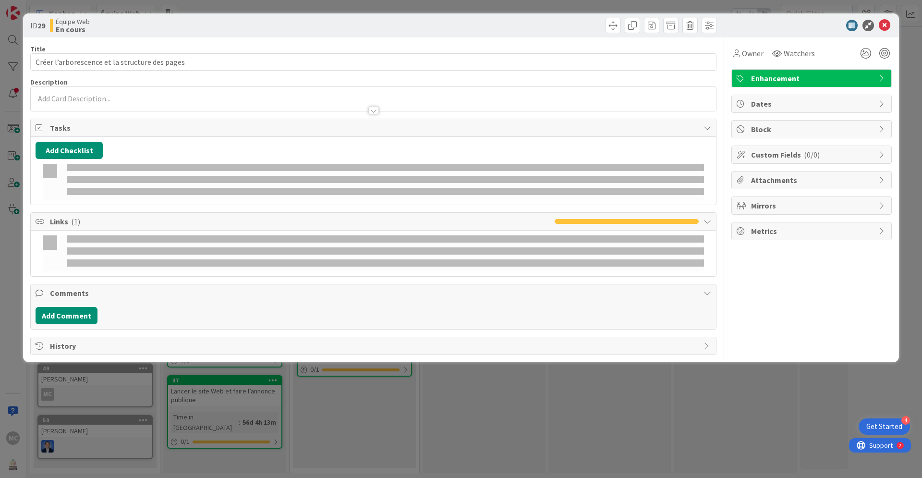
type input "Créer l’arborescence et la structure des pages"
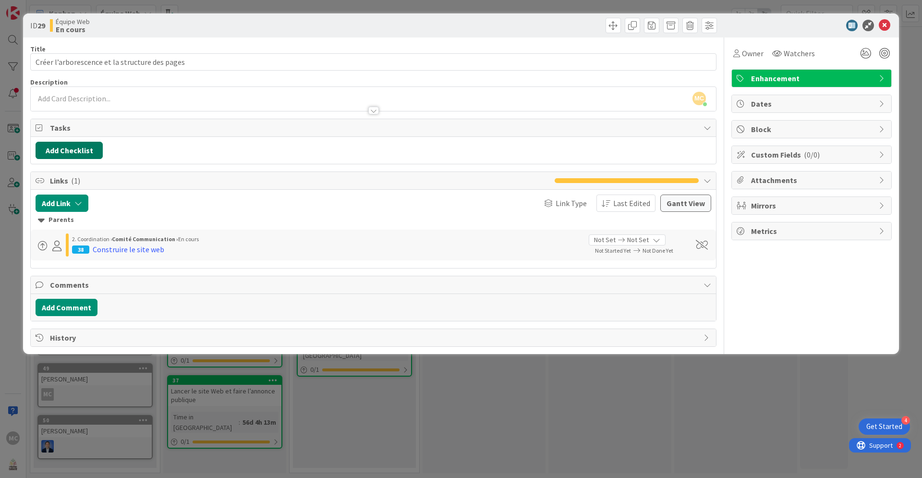
click at [79, 147] on button "Add Checklist" at bounding box center [69, 150] width 67 height 17
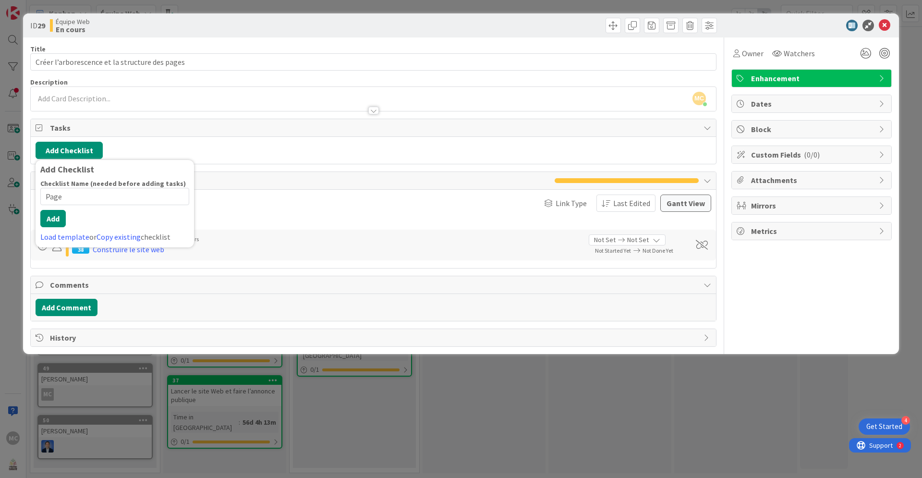
type input "Pages"
click at [52, 221] on button "Add" at bounding box center [52, 218] width 25 height 17
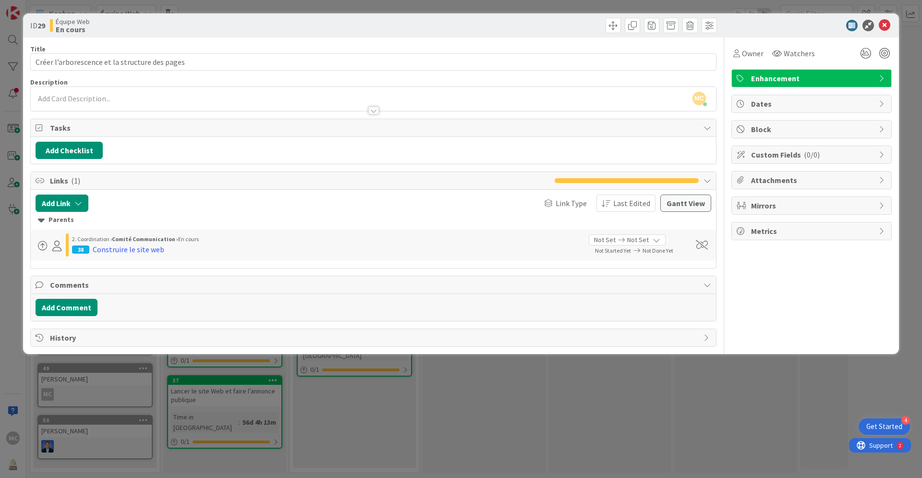
type input "Créer l’arborescence et la structure des pages"
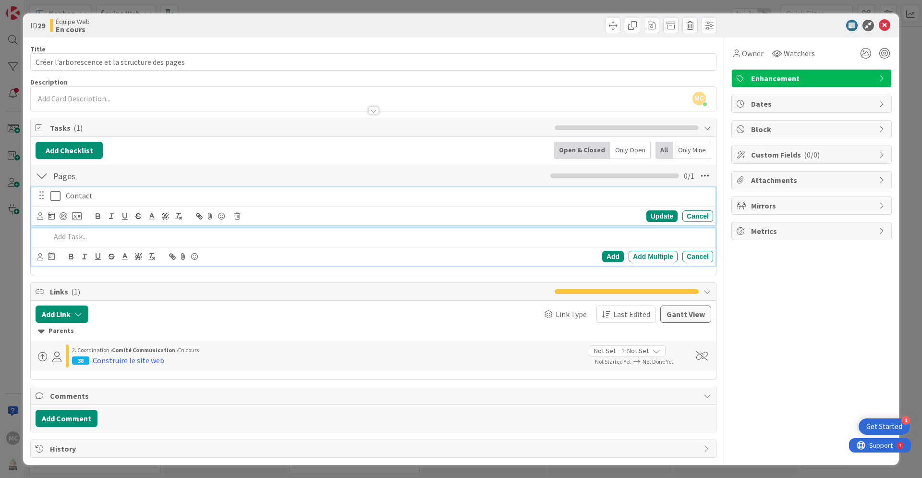
click at [87, 199] on p "Contact" at bounding box center [388, 195] width 644 height 11
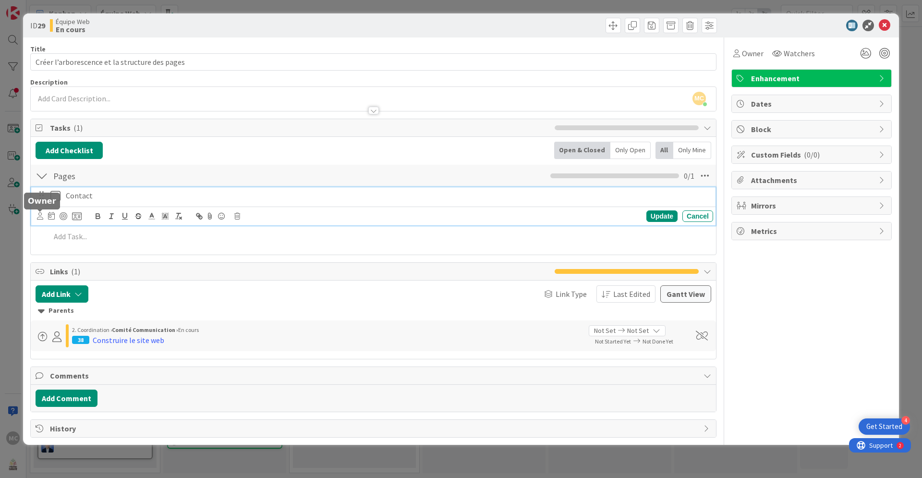
click at [38, 216] on icon at bounding box center [40, 215] width 6 height 7
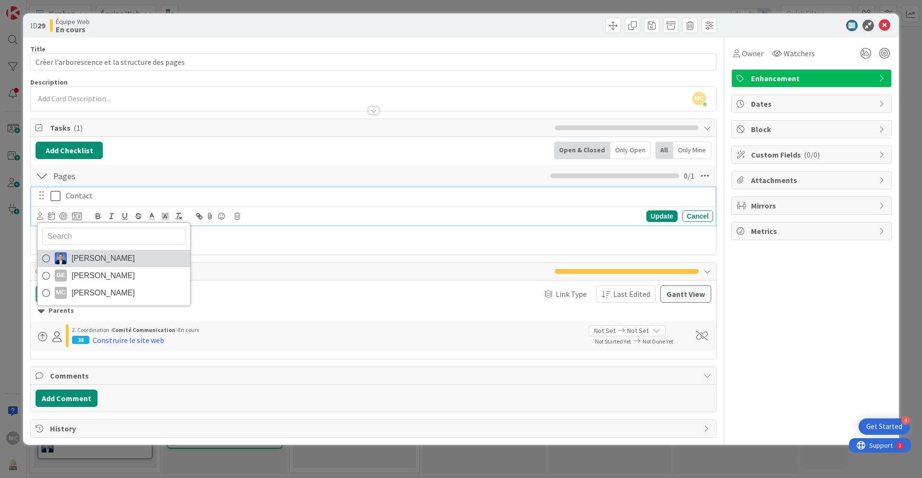
click at [47, 257] on icon at bounding box center [46, 258] width 8 height 14
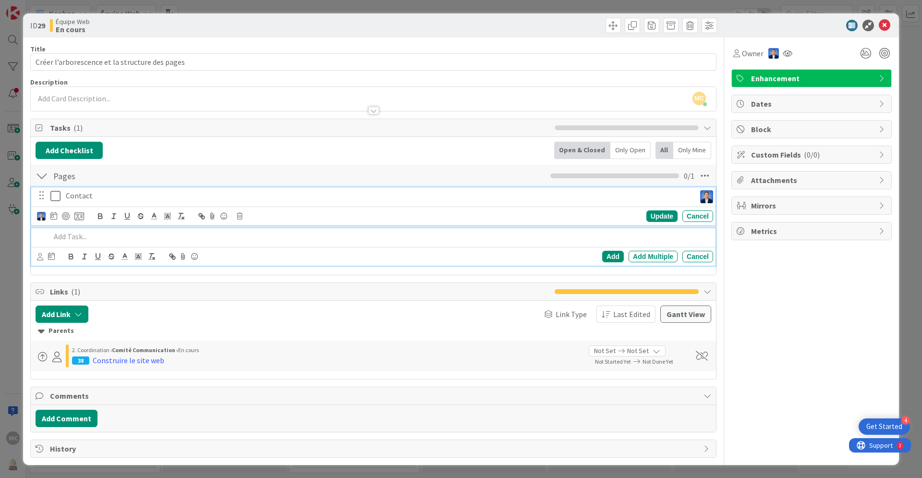
click at [78, 237] on p at bounding box center [379, 236] width 659 height 11
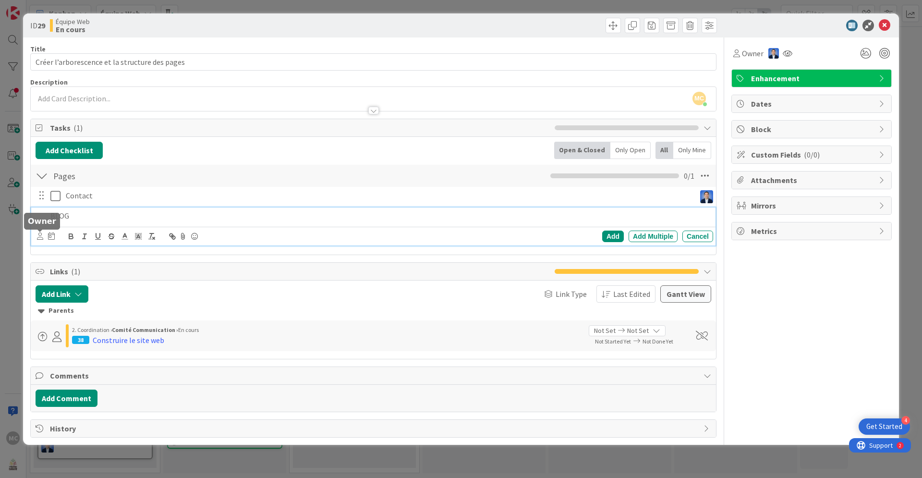
click at [42, 240] on icon at bounding box center [40, 235] width 6 height 7
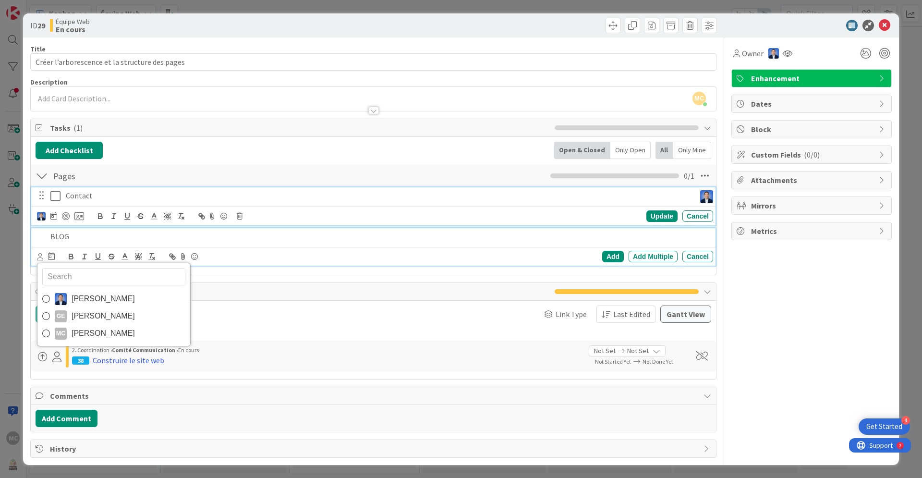
click at [276, 195] on p "Contact" at bounding box center [379, 195] width 626 height 11
click at [101, 240] on p "BLOG" at bounding box center [379, 236] width 659 height 11
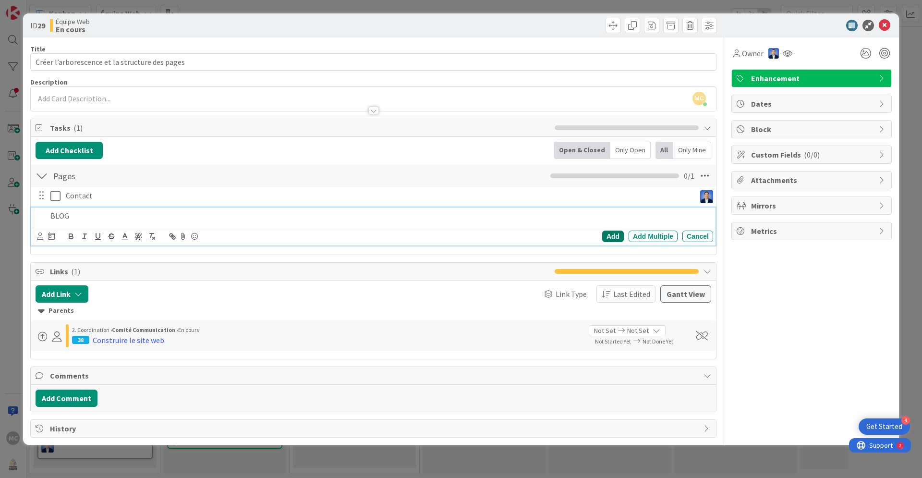
click at [614, 238] on div "Add" at bounding box center [613, 237] width 22 height 12
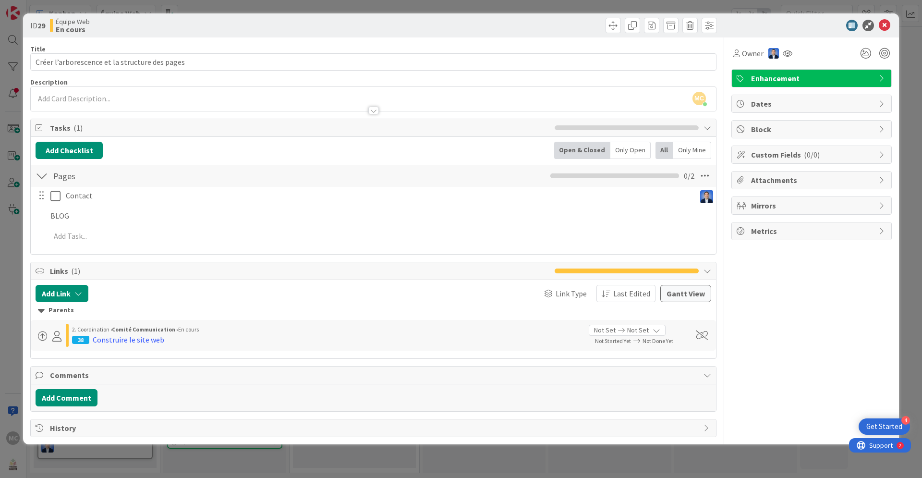
type input "Créer l’arborescence et la structure des pages"
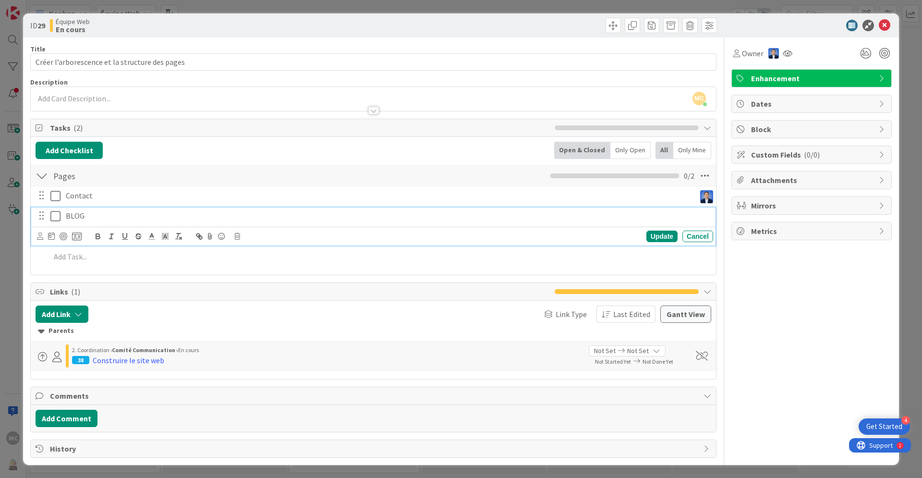
click at [86, 215] on p "BLOG" at bounding box center [388, 215] width 644 height 11
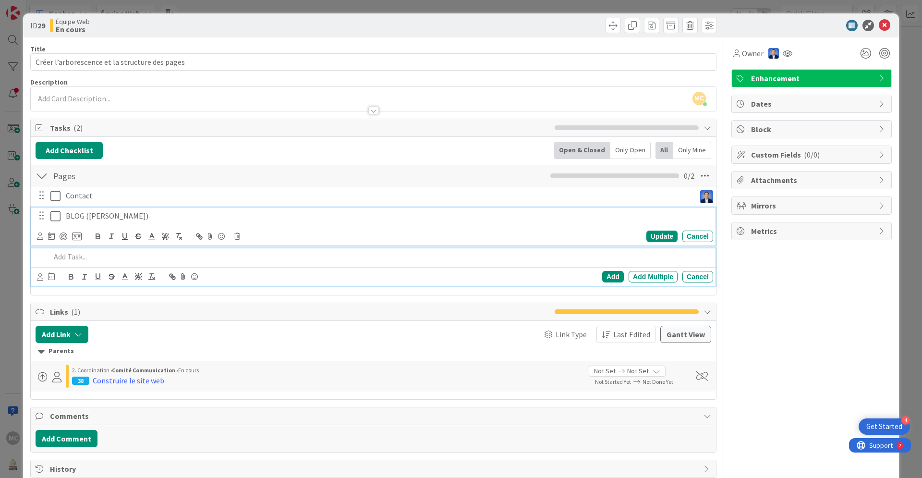
click at [73, 255] on p at bounding box center [379, 256] width 659 height 11
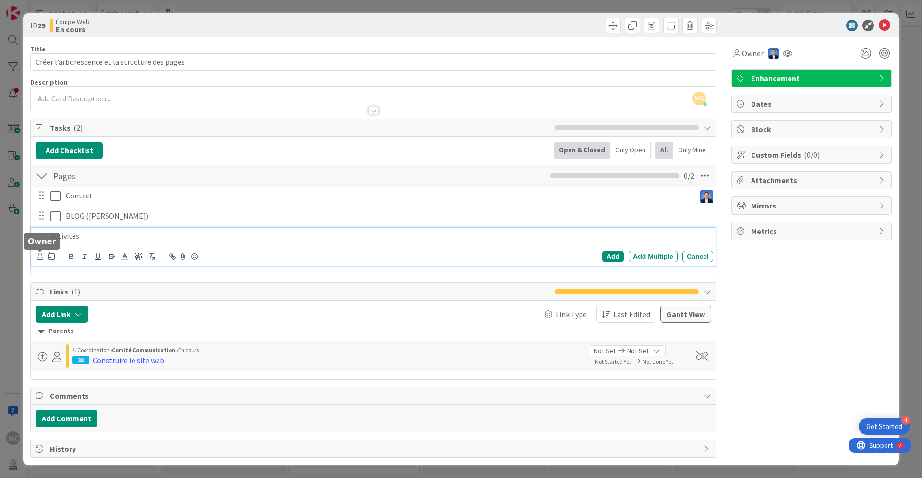
click at [38, 259] on icon at bounding box center [40, 256] width 6 height 7
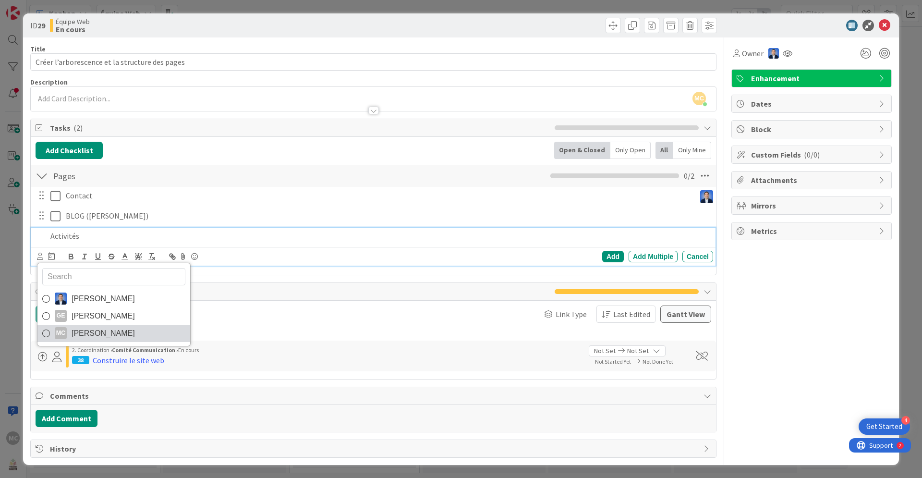
click at [83, 334] on span "[PERSON_NAME]" at bounding box center [103, 333] width 63 height 14
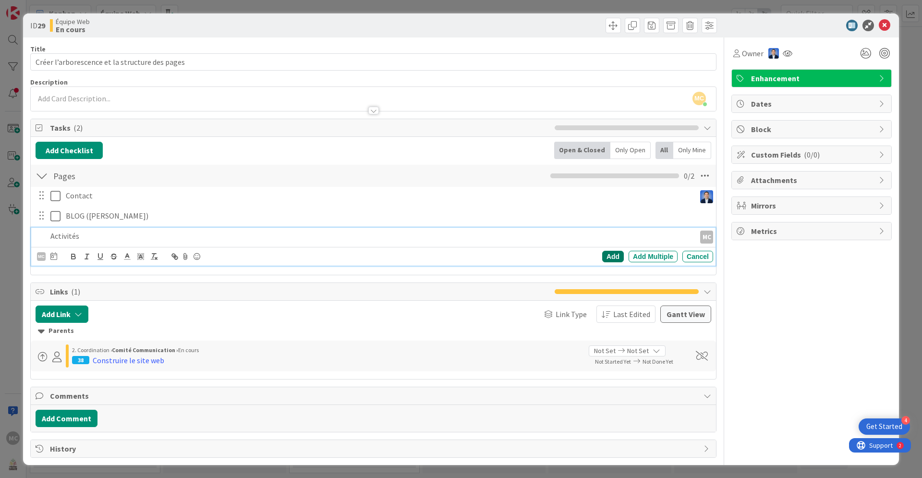
click at [618, 258] on div "Add" at bounding box center [613, 257] width 22 height 12
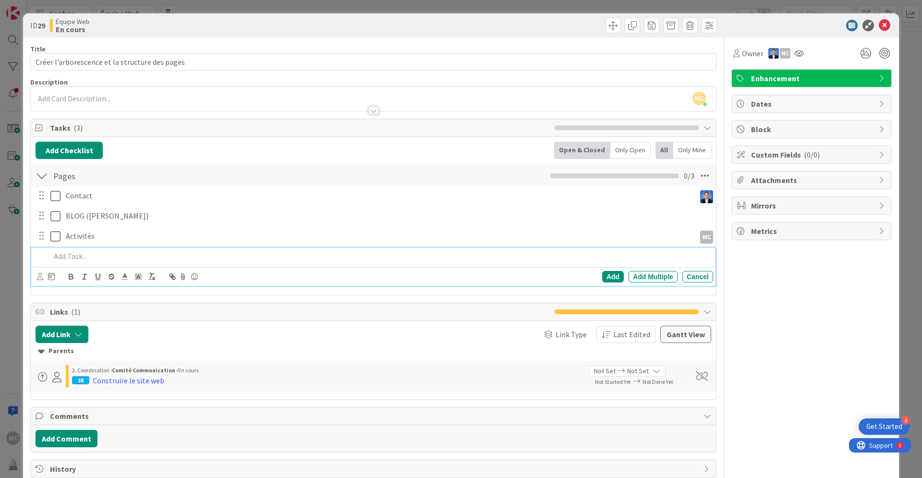
click at [72, 257] on p at bounding box center [379, 256] width 659 height 11
click at [611, 279] on div "Add" at bounding box center [613, 277] width 22 height 12
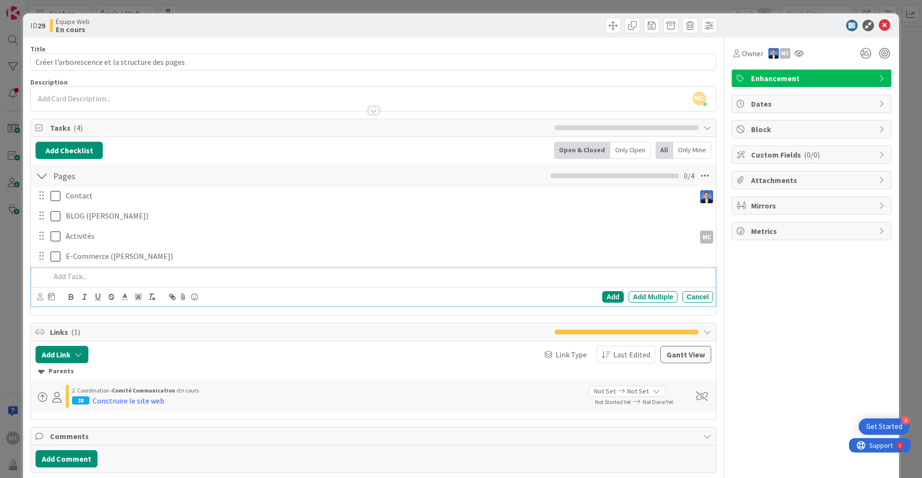
click at [83, 281] on p at bounding box center [379, 276] width 659 height 11
click at [616, 293] on div "Add" at bounding box center [613, 297] width 22 height 12
type input "Créer l’arborescence et la structure des pages"
